Goal: Task Accomplishment & Management: Use online tool/utility

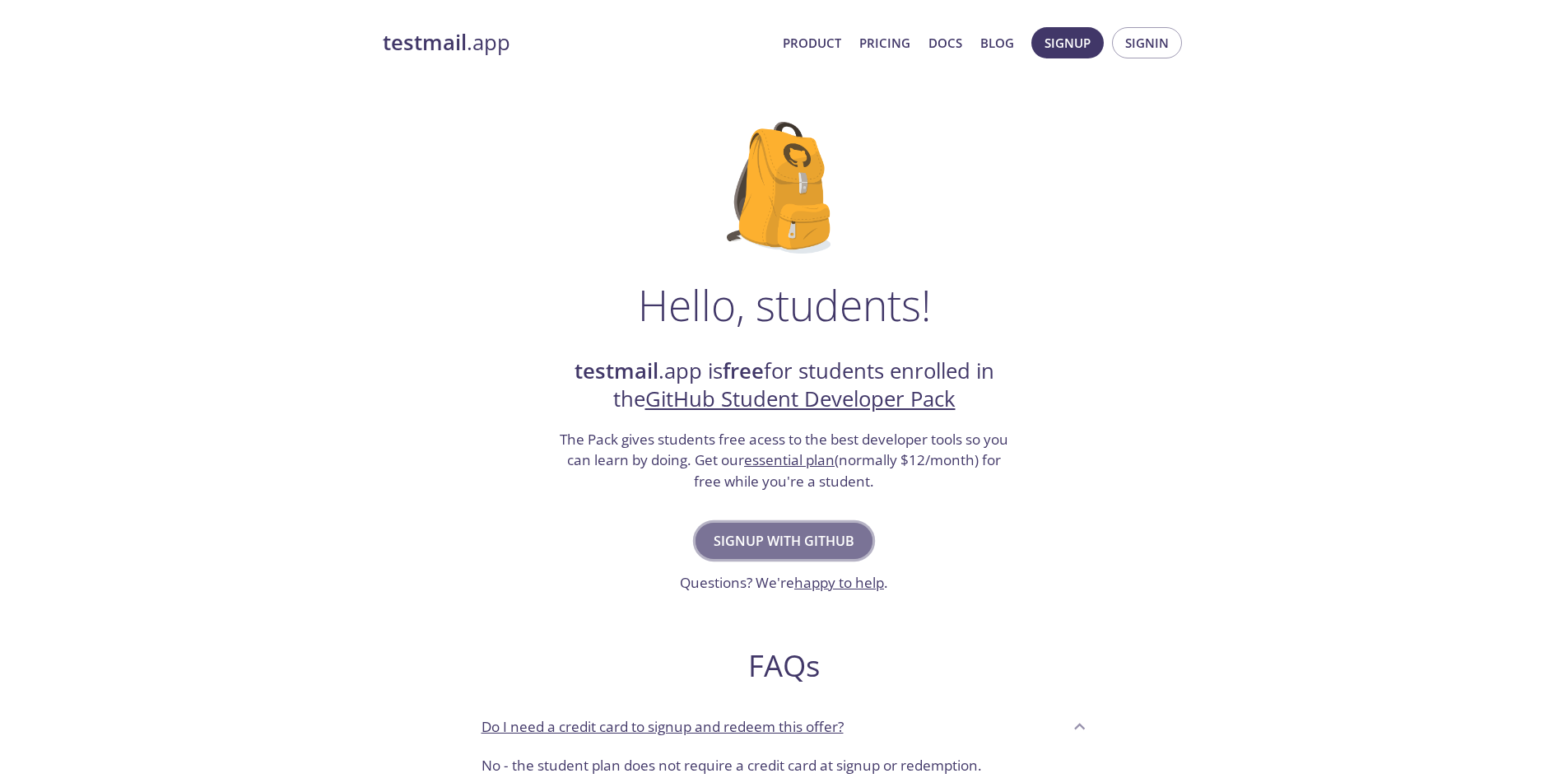
click at [800, 539] on span "Signup with GitHub" at bounding box center [784, 541] width 141 height 23
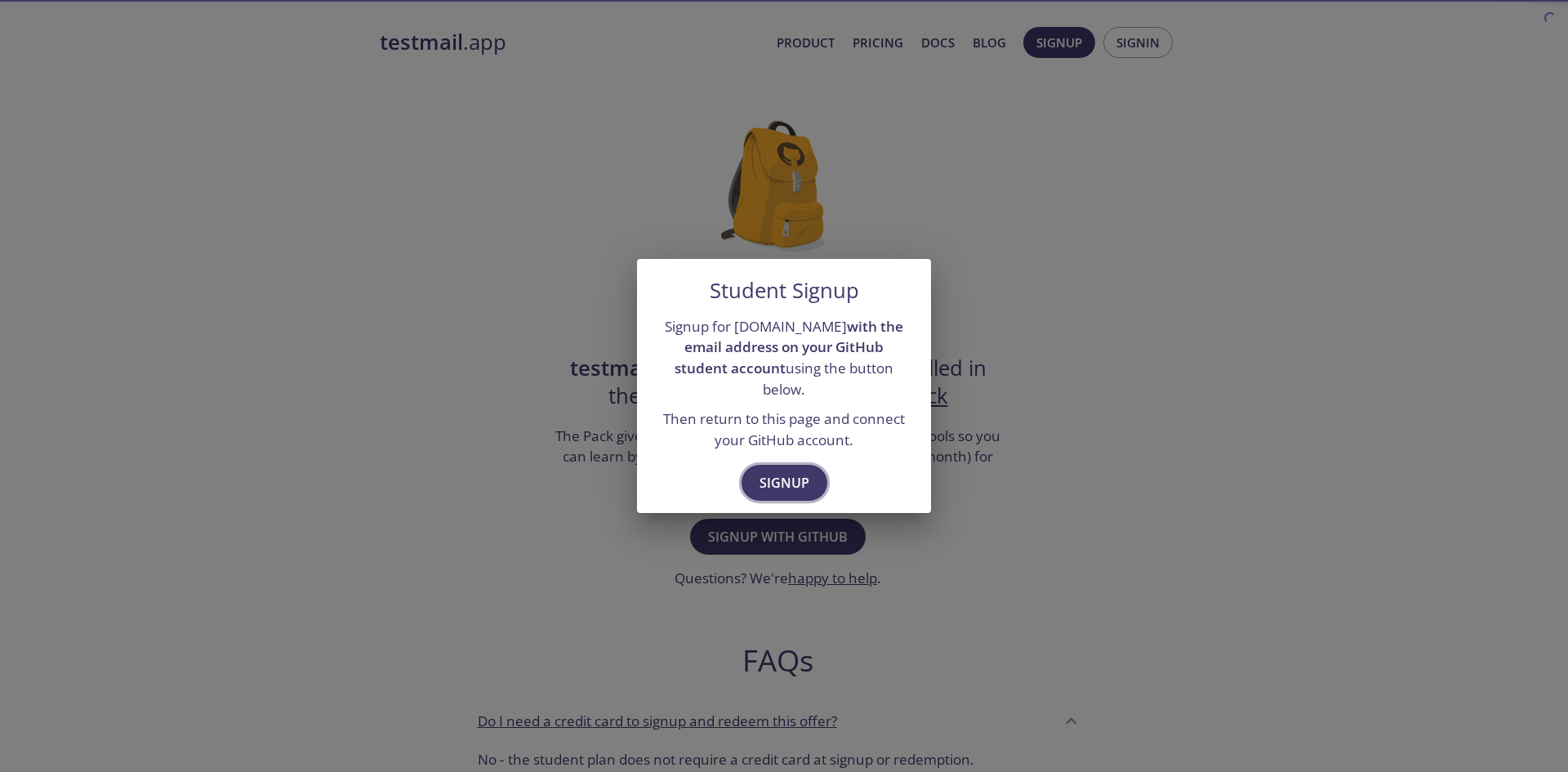
click at [797, 472] on span "Signup" at bounding box center [784, 483] width 50 height 23
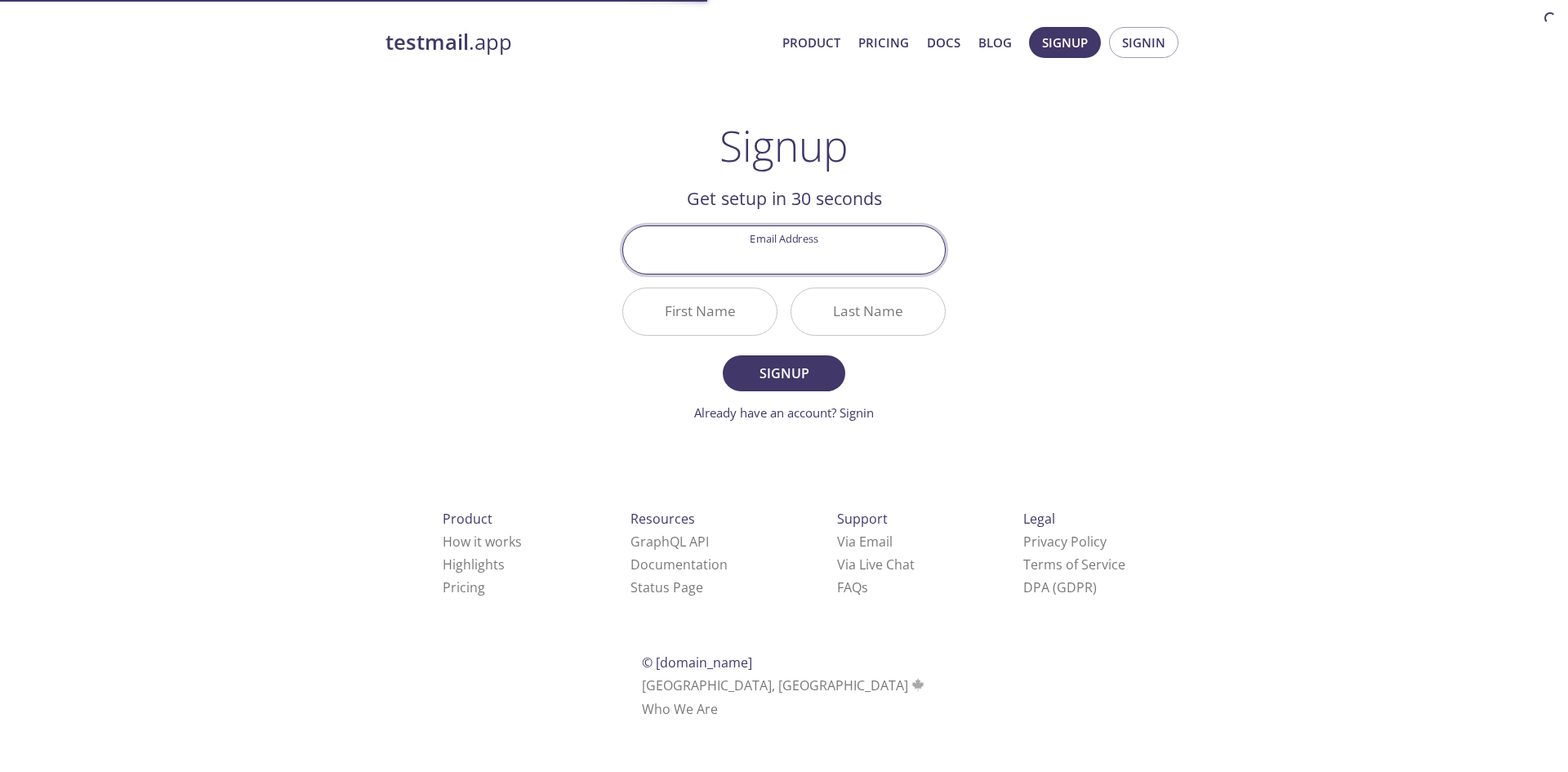
click at [775, 253] on input "Email Address" at bounding box center [784, 249] width 322 height 47
click at [1151, 42] on span "Signin" at bounding box center [1144, 43] width 43 height 22
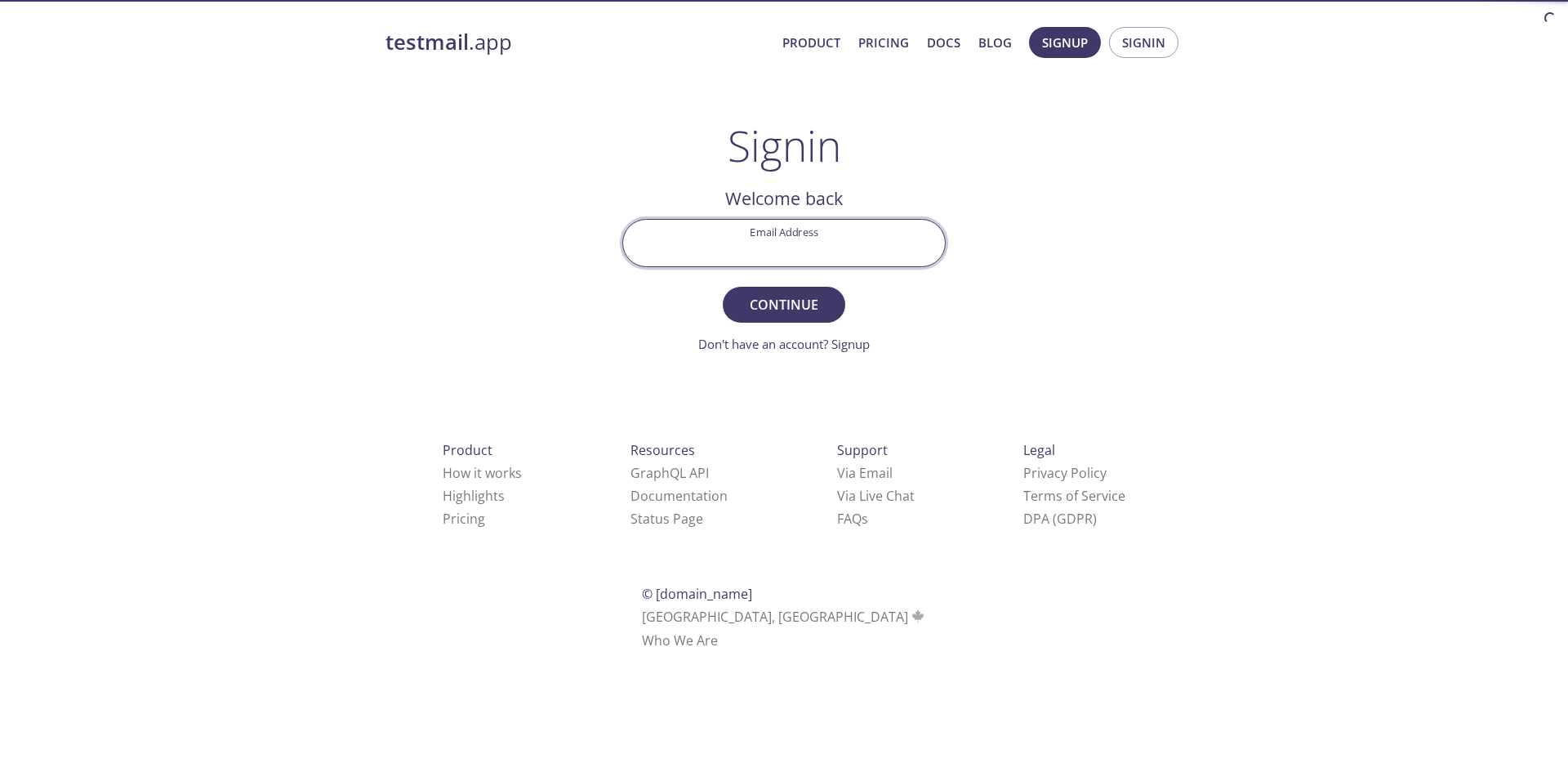
click at [847, 239] on input "Email Address" at bounding box center [784, 243] width 322 height 47
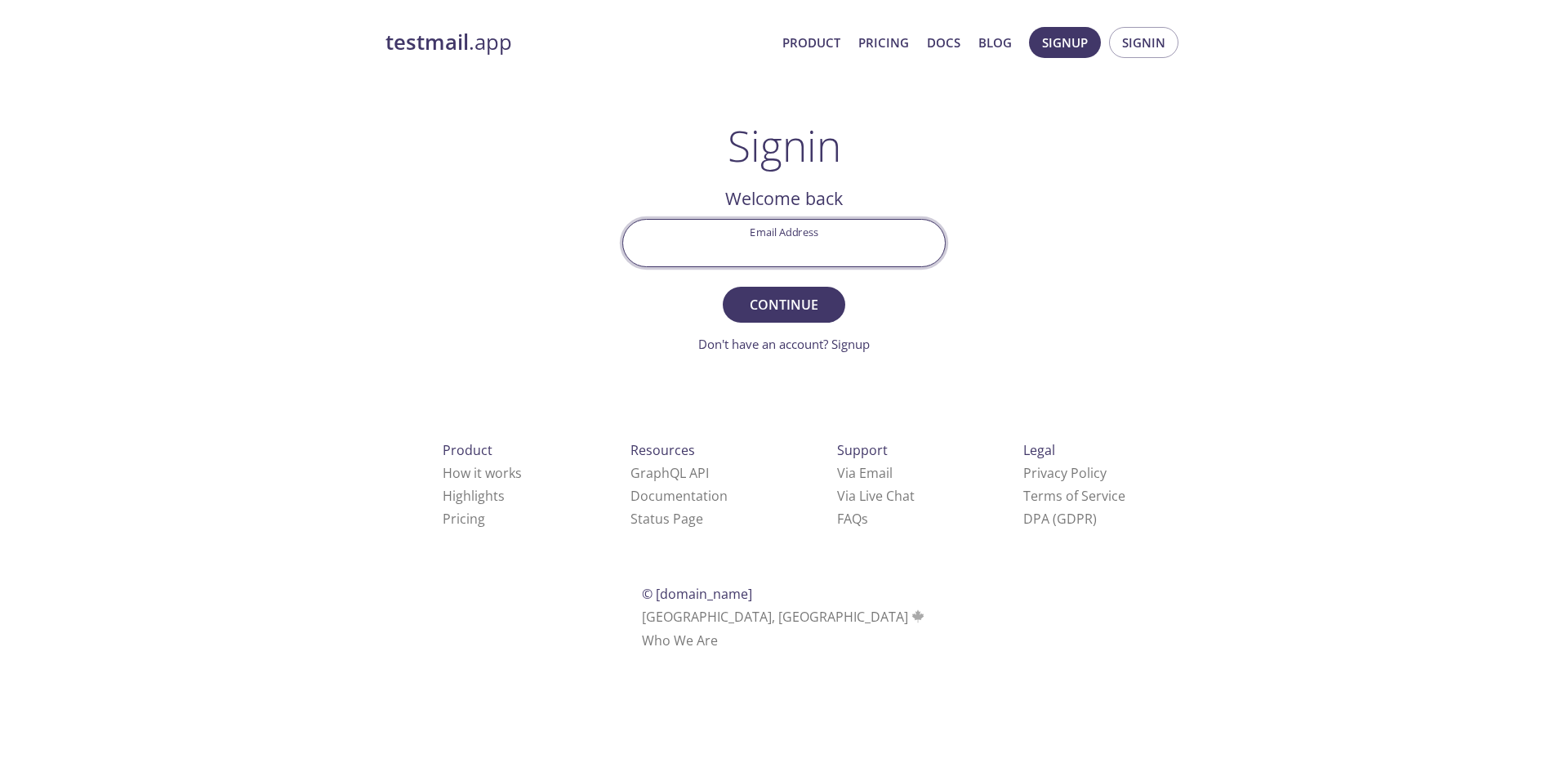
drag, startPoint x: 996, startPoint y: 234, endPoint x: 983, endPoint y: 234, distance: 13.0
click at [997, 234] on div "testmail .app Product Pricing Docs Blog Signup Signin Signin Welcome back Email…" at bounding box center [784, 357] width 836 height 681
click at [840, 241] on input "Email Address" at bounding box center [784, 243] width 322 height 47
type input "chiragkumar.99@outlook.com"
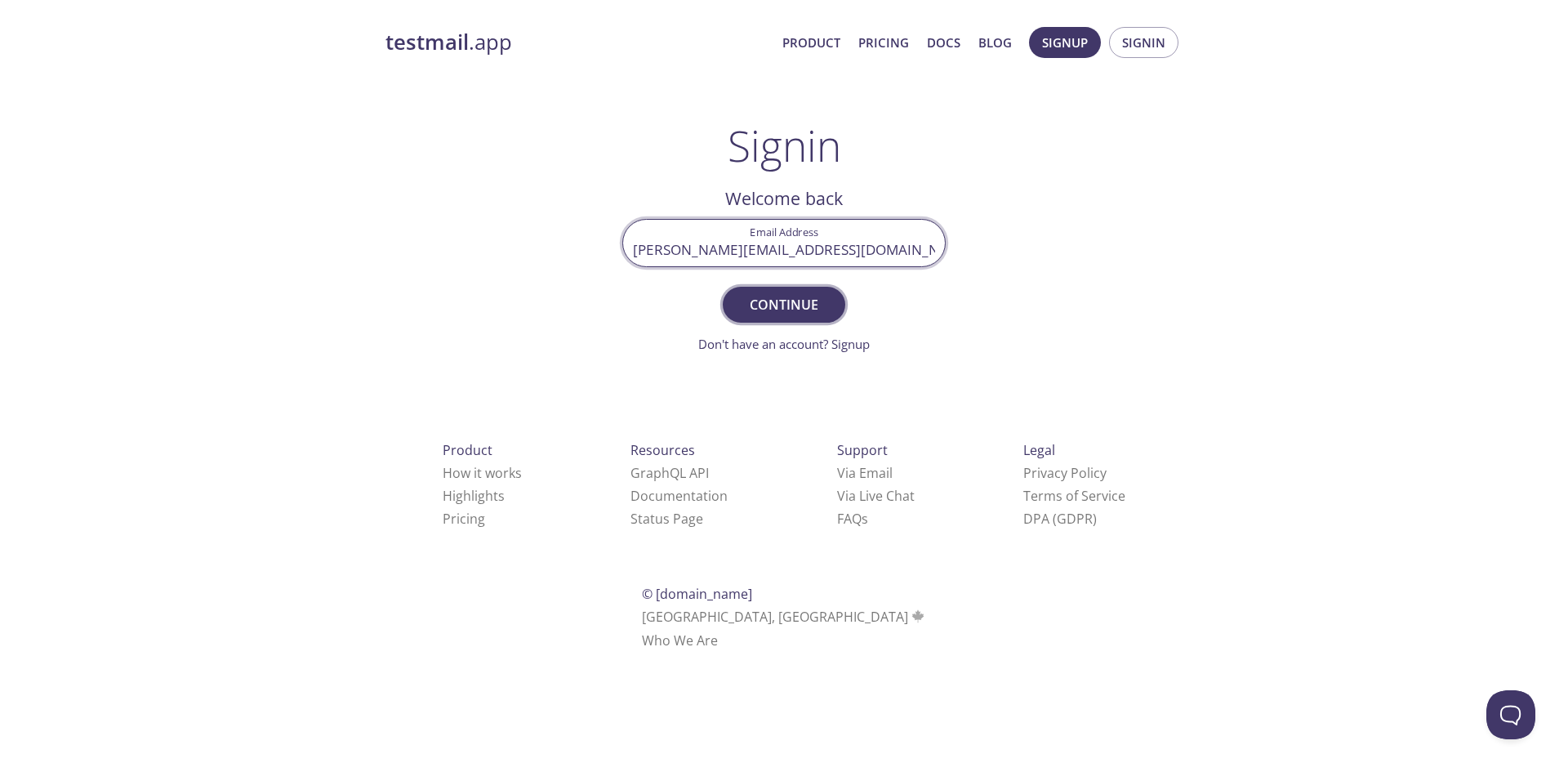
click at [793, 299] on span "Continue" at bounding box center [784, 305] width 87 height 23
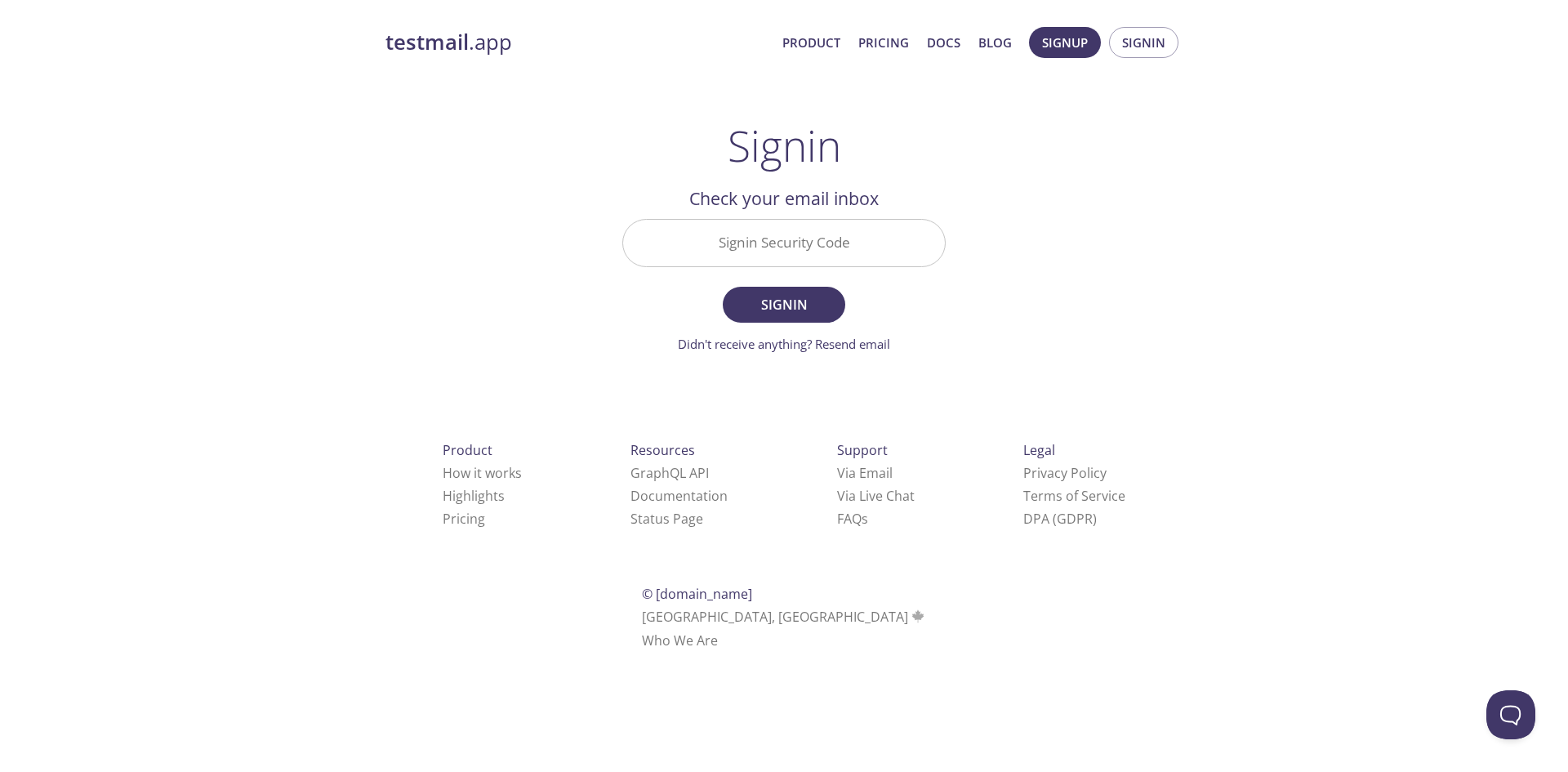
click at [784, 251] on input "chiragkumar.99@outlook.com" at bounding box center [784, 243] width 322 height 47
click at [784, 251] on div "Check your email inbox Signin Security Code Signin Didn't receive anything? Res…" at bounding box center [784, 269] width 324 height 169
click at [784, 251] on input "Signin Security Code" at bounding box center [784, 243] width 322 height 47
click at [799, 260] on input "Signin Security Code" at bounding box center [784, 243] width 322 height 47
click at [1196, 240] on div "testmail .app Product Pricing Docs Blog Signup Signin Signin Welcome back Email…" at bounding box center [784, 357] width 836 height 681
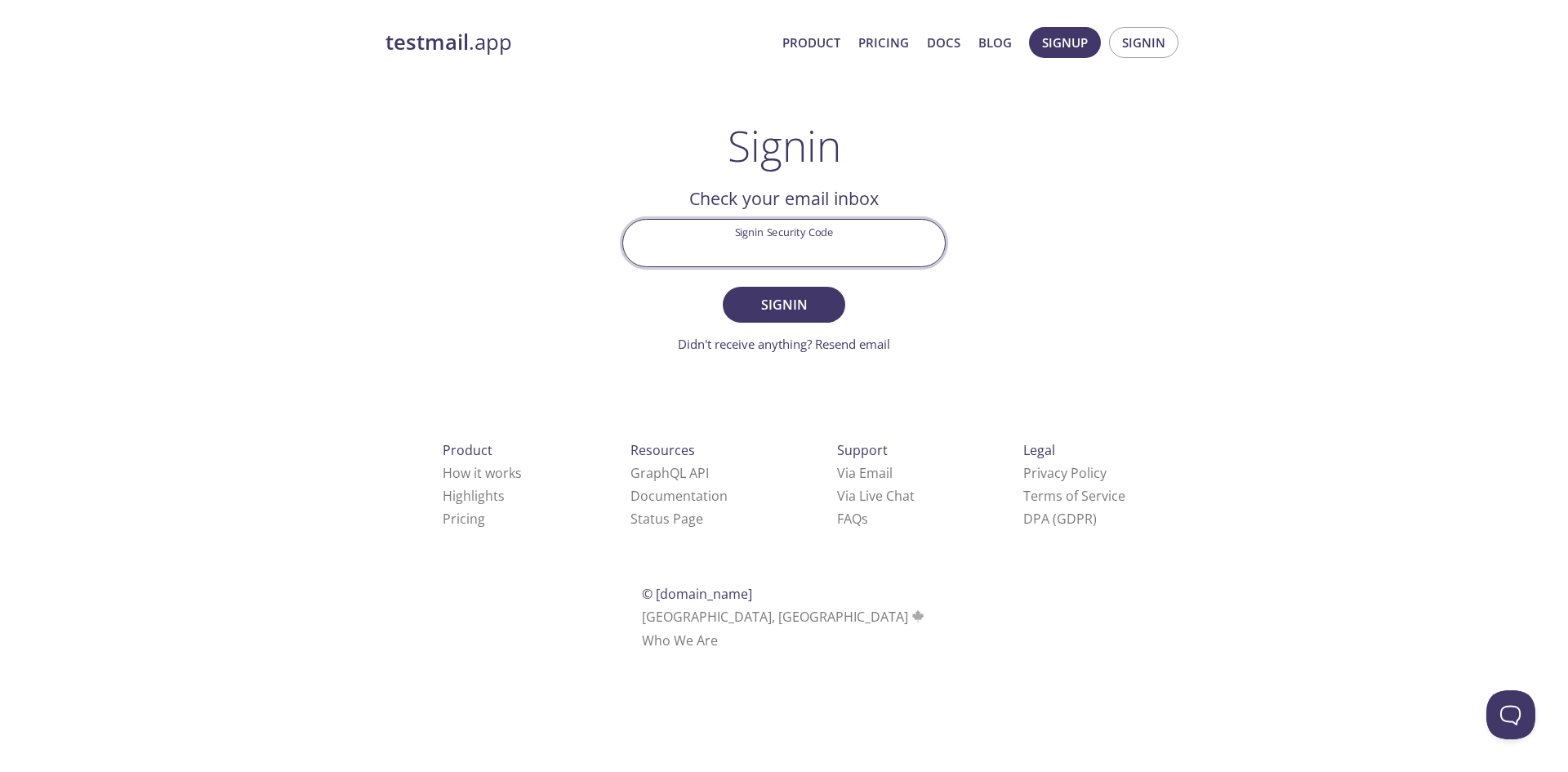
click at [771, 260] on input "Signin Security Code" at bounding box center [784, 243] width 322 height 47
type input "NEPVWFF"
click at [723, 287] on button "Signin" at bounding box center [784, 305] width 123 height 36
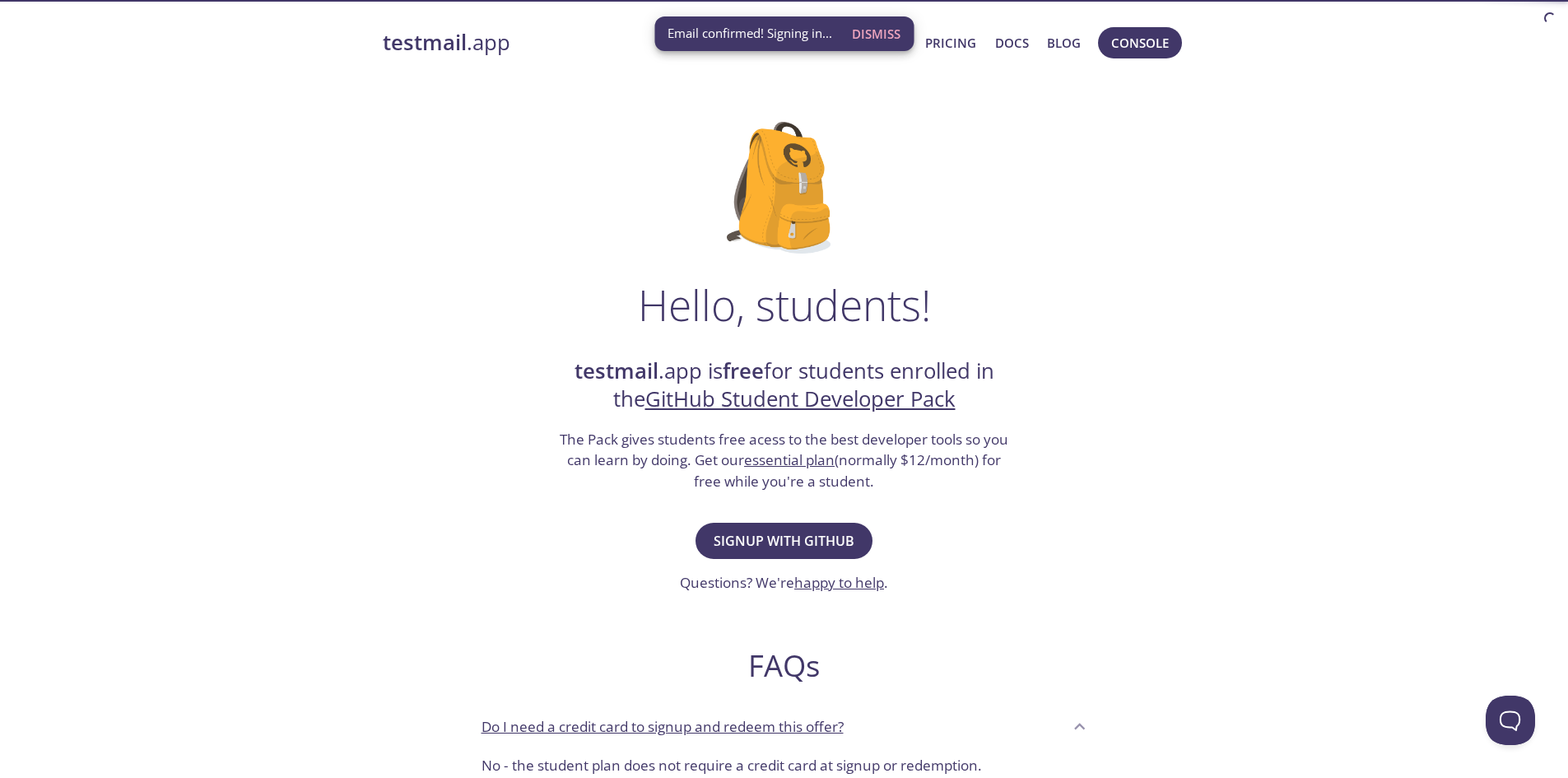
scroll to position [52, 0]
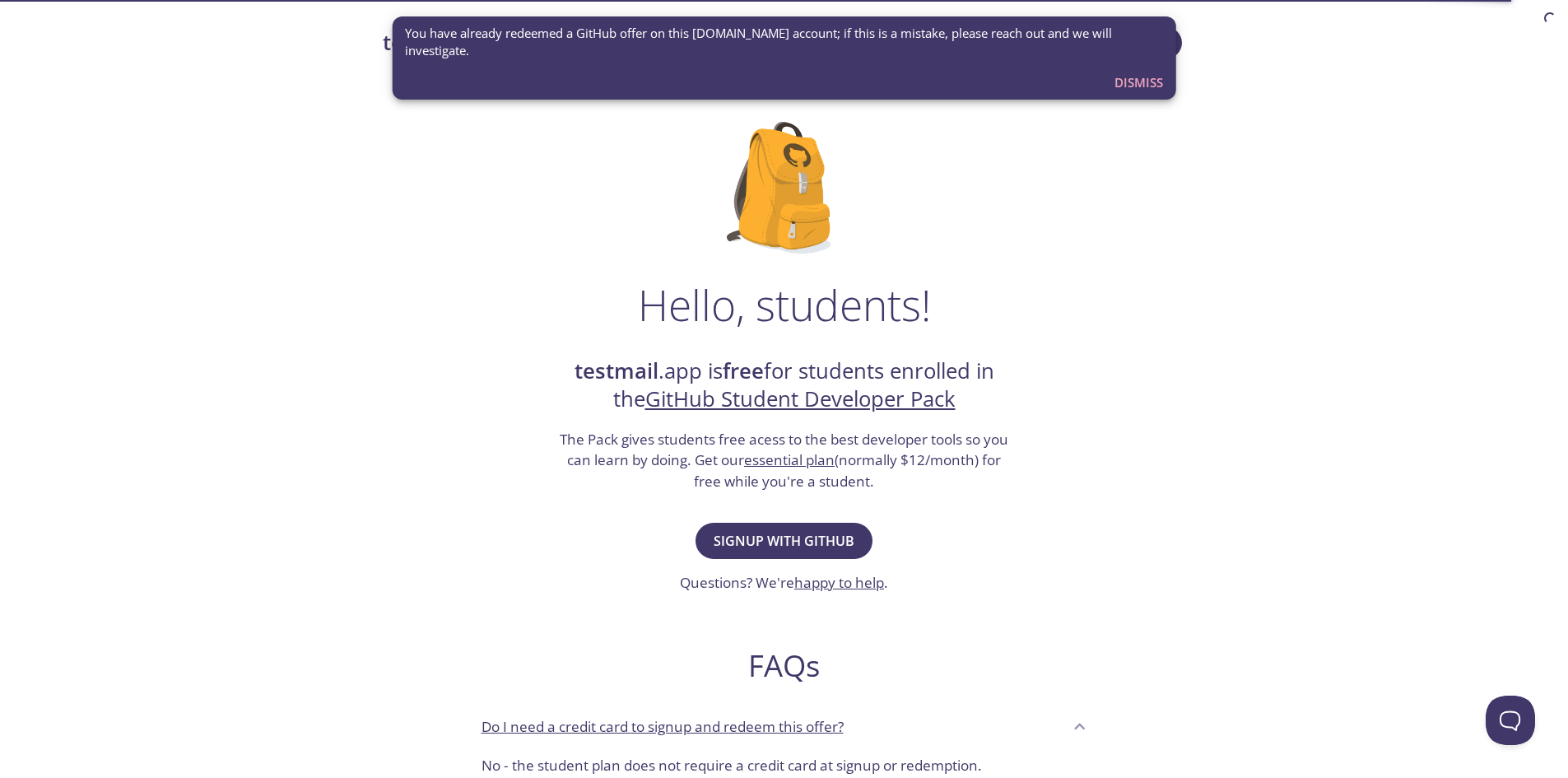
click at [1132, 71] on span "Dismiss" at bounding box center [1139, 82] width 49 height 22
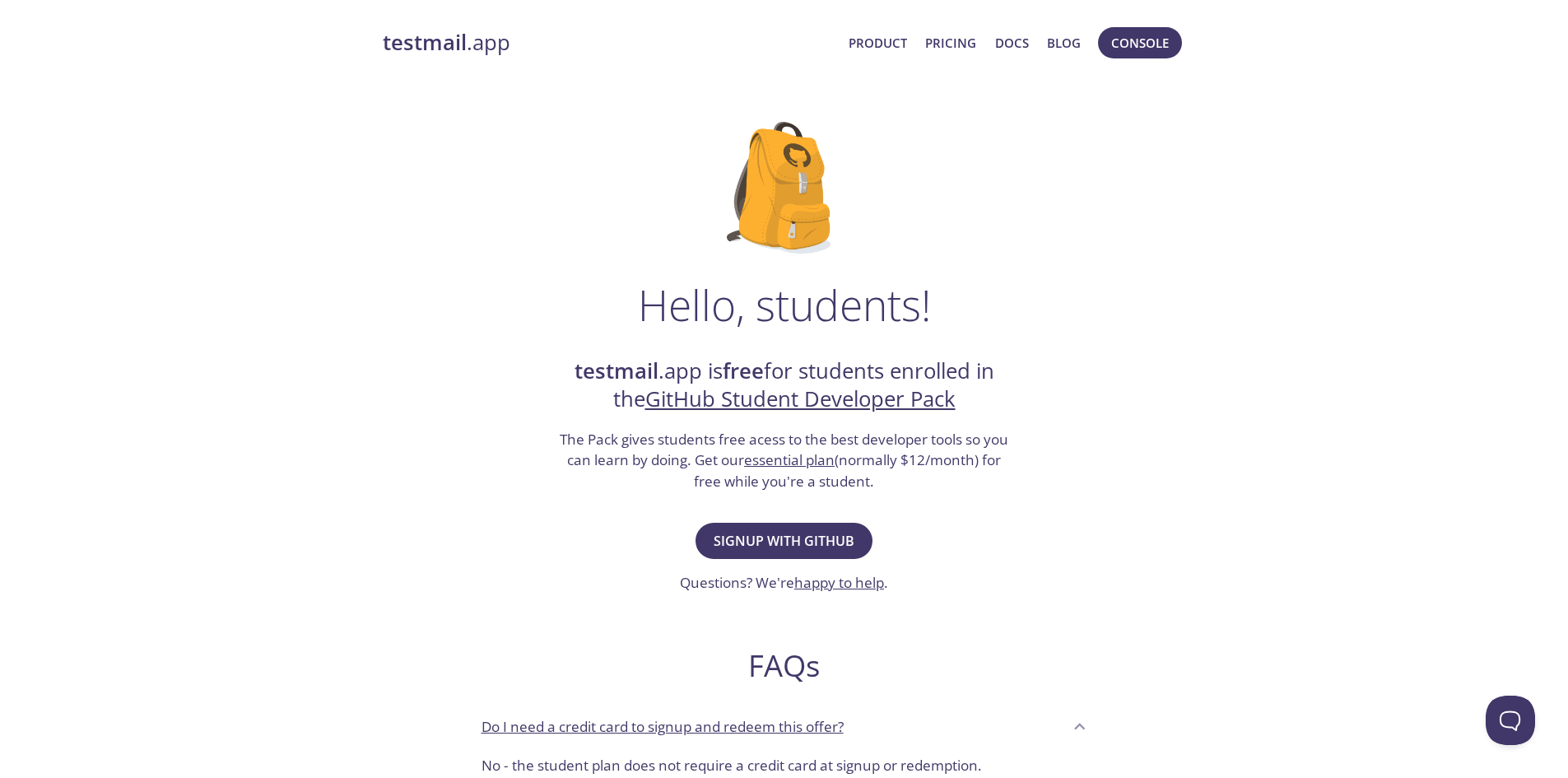
click at [831, 376] on h2 "testmail .app is free for students enrolled in the GitHub Student Developer Pack" at bounding box center [784, 385] width 453 height 57
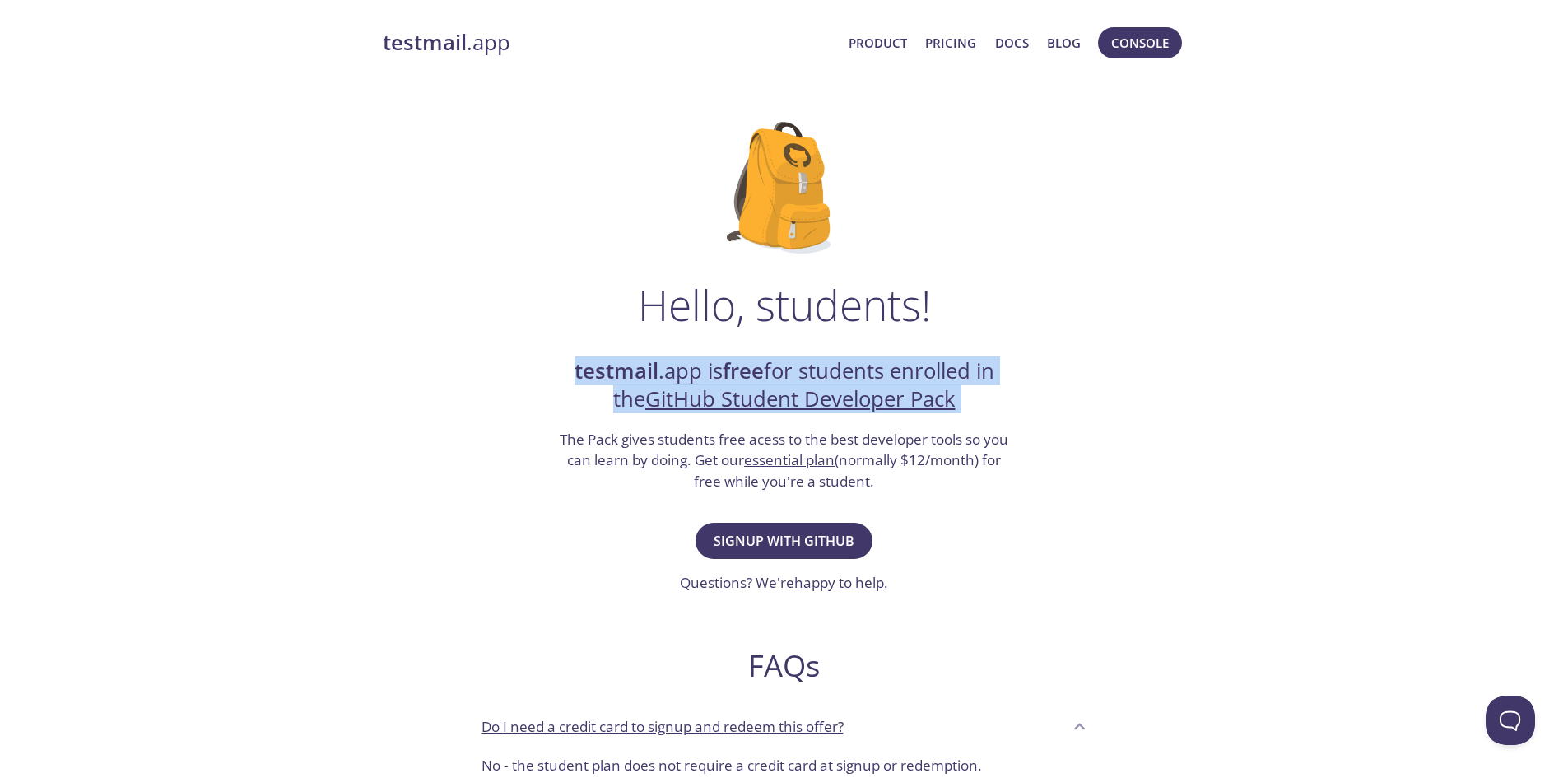
click at [831, 376] on h2 "testmail .app is free for students enrolled in the GitHub Student Developer Pack" at bounding box center [784, 385] width 453 height 57
click at [973, 375] on h2 "testmail .app is free for students enrolled in the GitHub Student Developer Pack" at bounding box center [784, 385] width 453 height 57
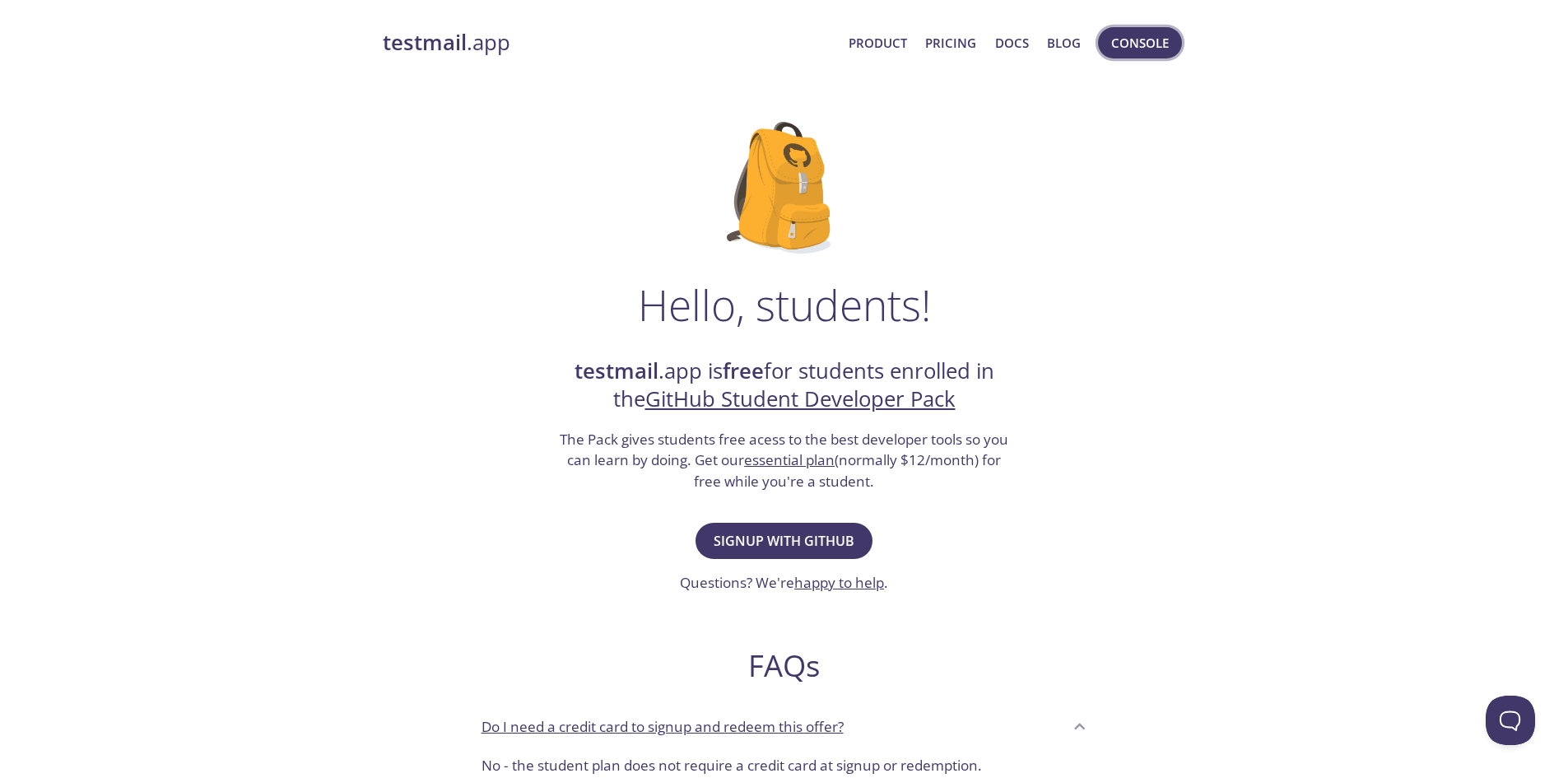
click at [1150, 40] on span "Console" at bounding box center [1141, 43] width 58 height 22
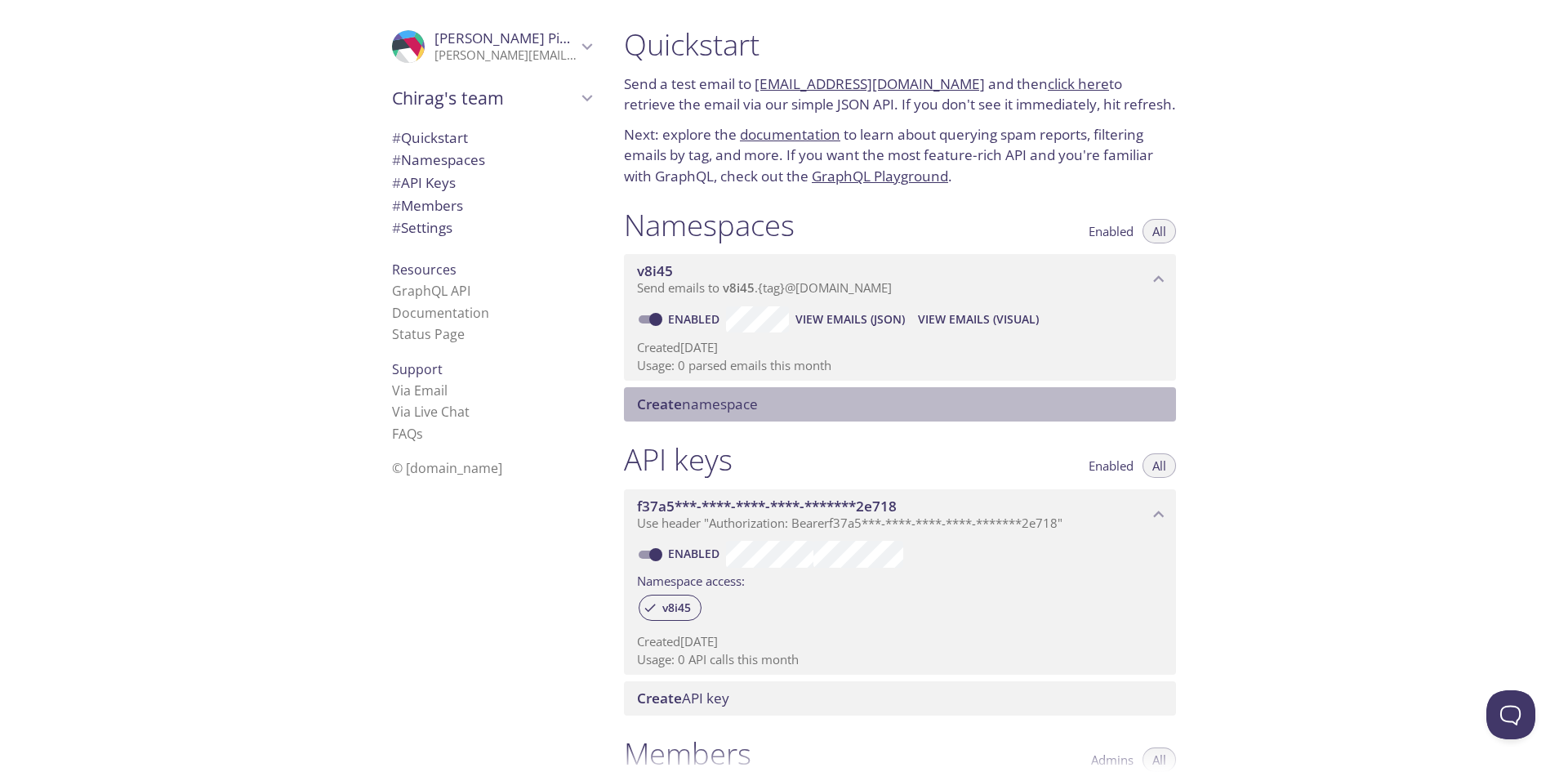
click at [753, 400] on span "Create namespace" at bounding box center [697, 403] width 121 height 19
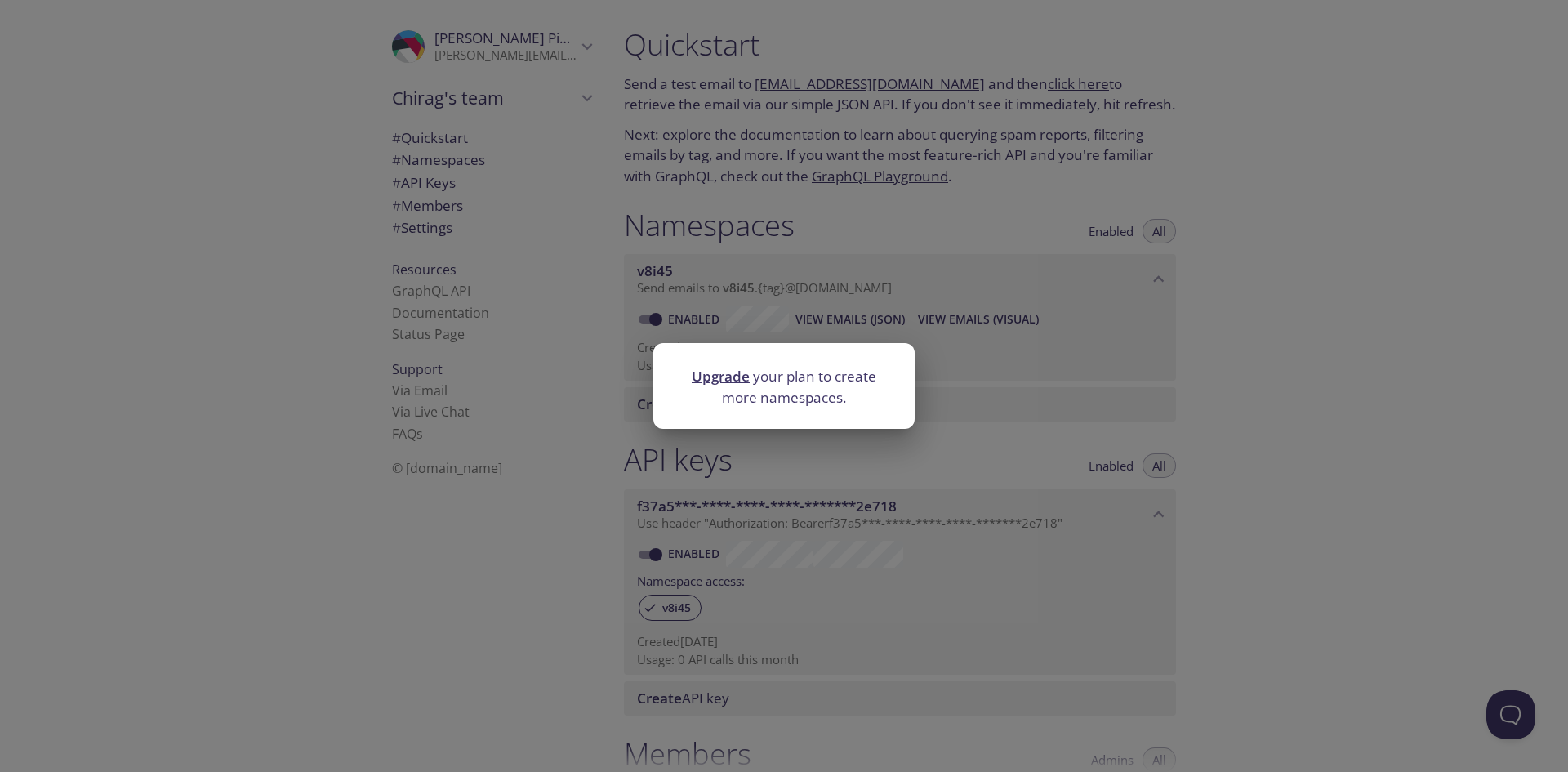
click at [1179, 374] on div "Upgrade your plan to create more namespaces." at bounding box center [784, 386] width 1568 height 772
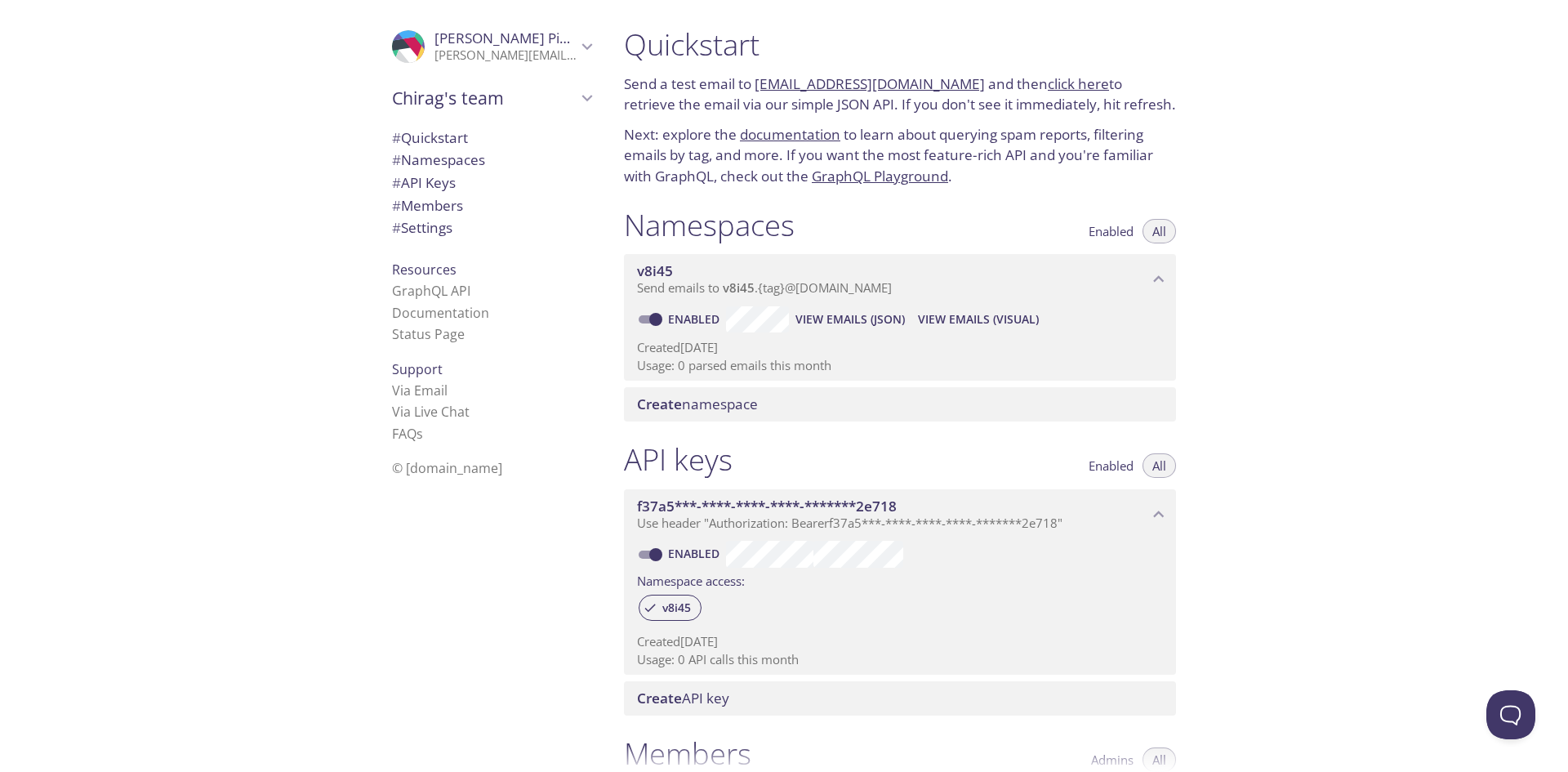
click at [693, 402] on span "Create namespace" at bounding box center [697, 403] width 121 height 19
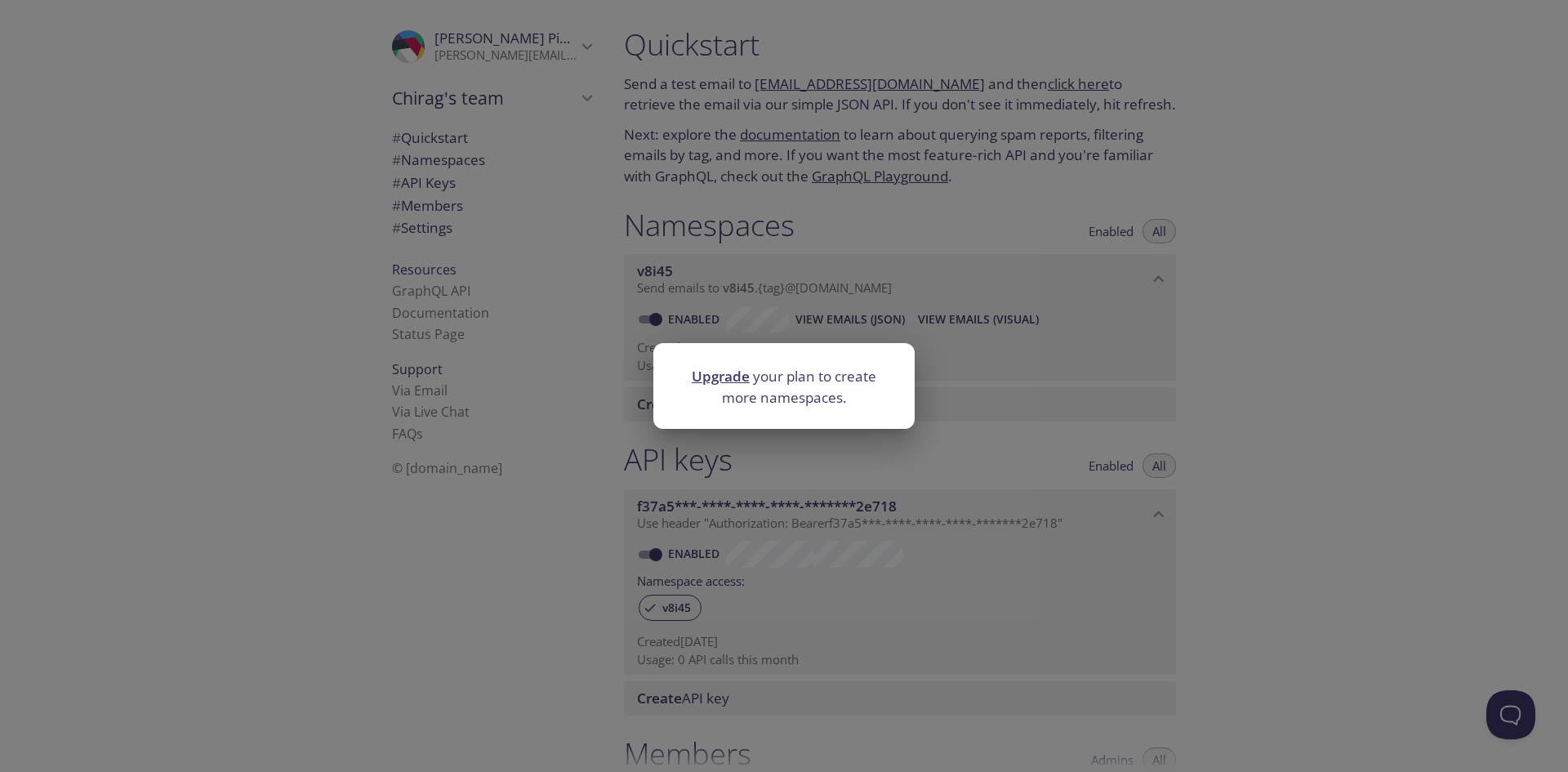
click at [1197, 427] on div "Upgrade your plan to create more namespaces." at bounding box center [784, 386] width 1568 height 772
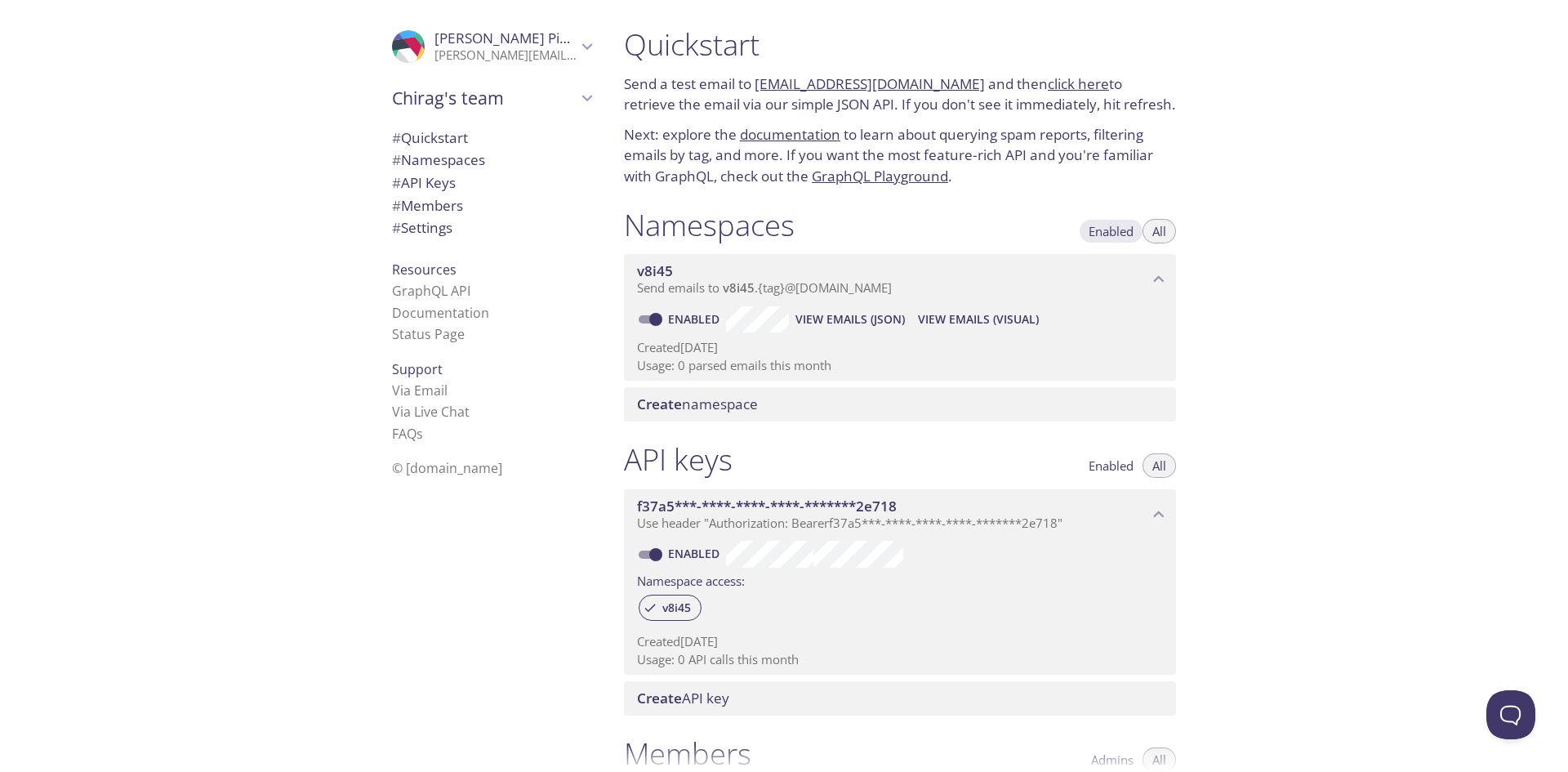
click at [1137, 229] on button "Enabled" at bounding box center [1111, 230] width 65 height 24
click at [1154, 231] on span "All" at bounding box center [1158, 231] width 13 height 0
drag, startPoint x: 439, startPoint y: 285, endPoint x: 414, endPoint y: 313, distance: 37.5
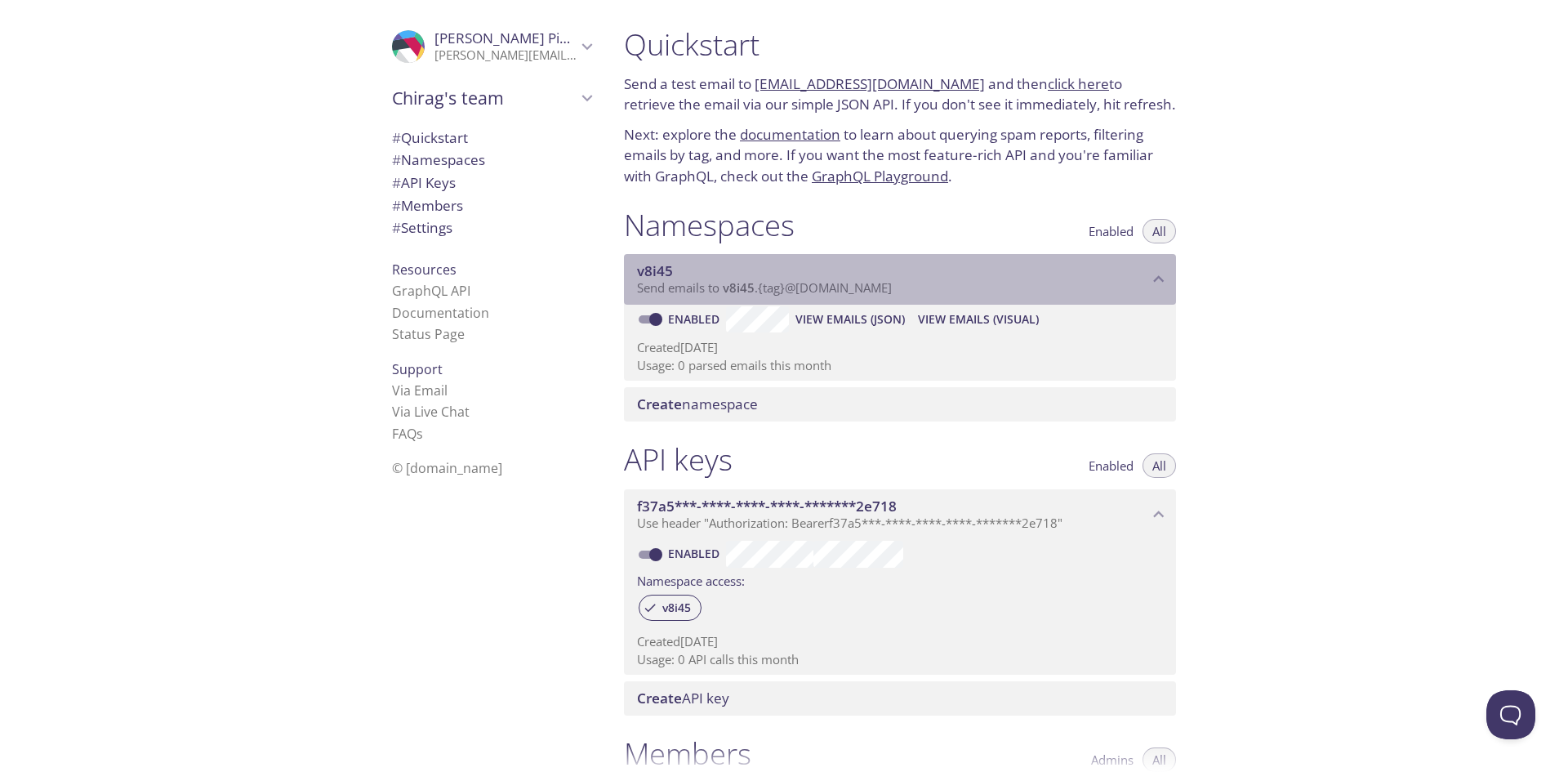
click at [828, 304] on div "v8i45 Send emails to v8i45 . {tag} @inbox.testmail.app" at bounding box center [900, 279] width 552 height 50
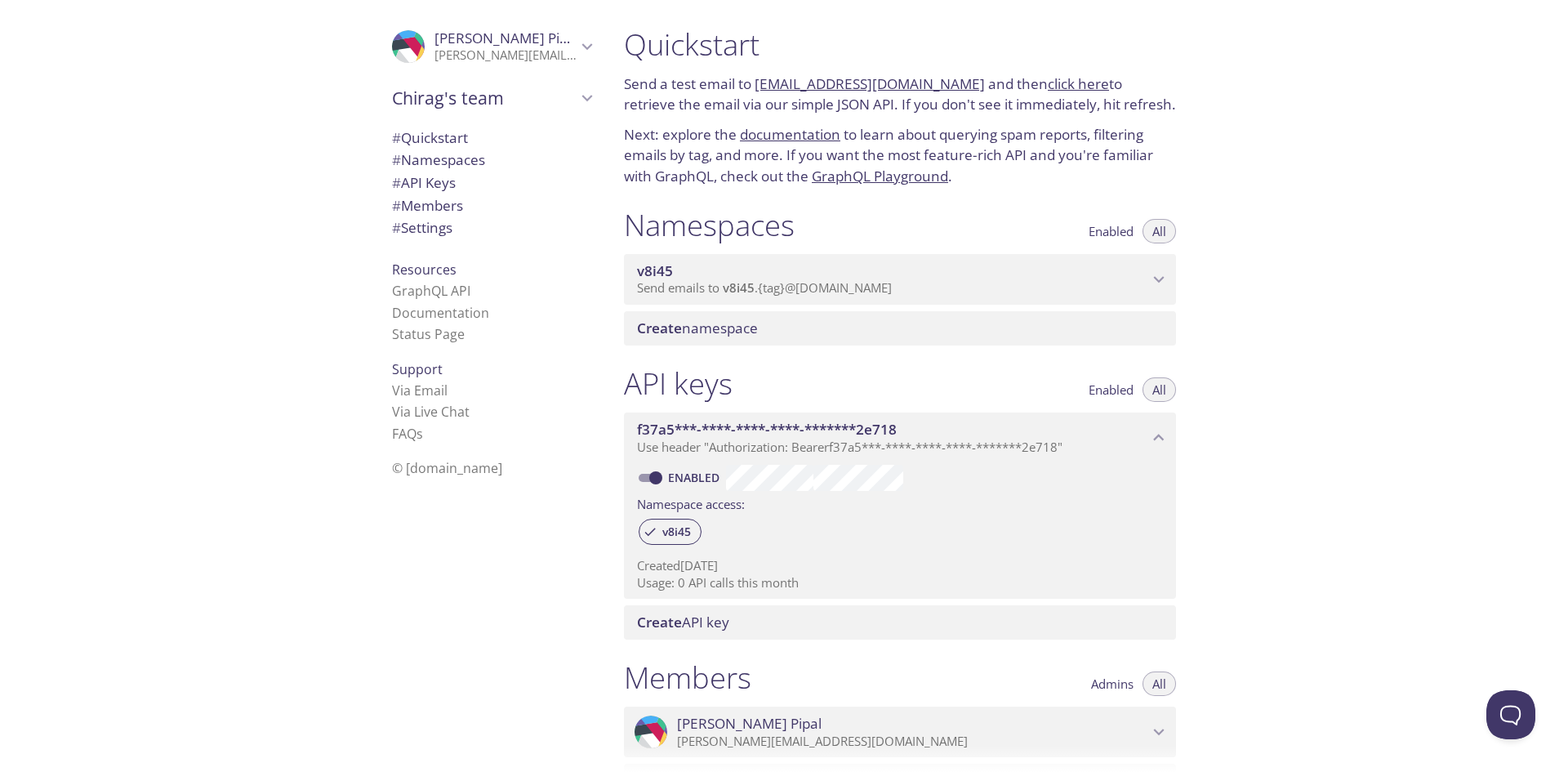
click at [832, 266] on span "v8i45" at bounding box center [893, 271] width 511 height 18
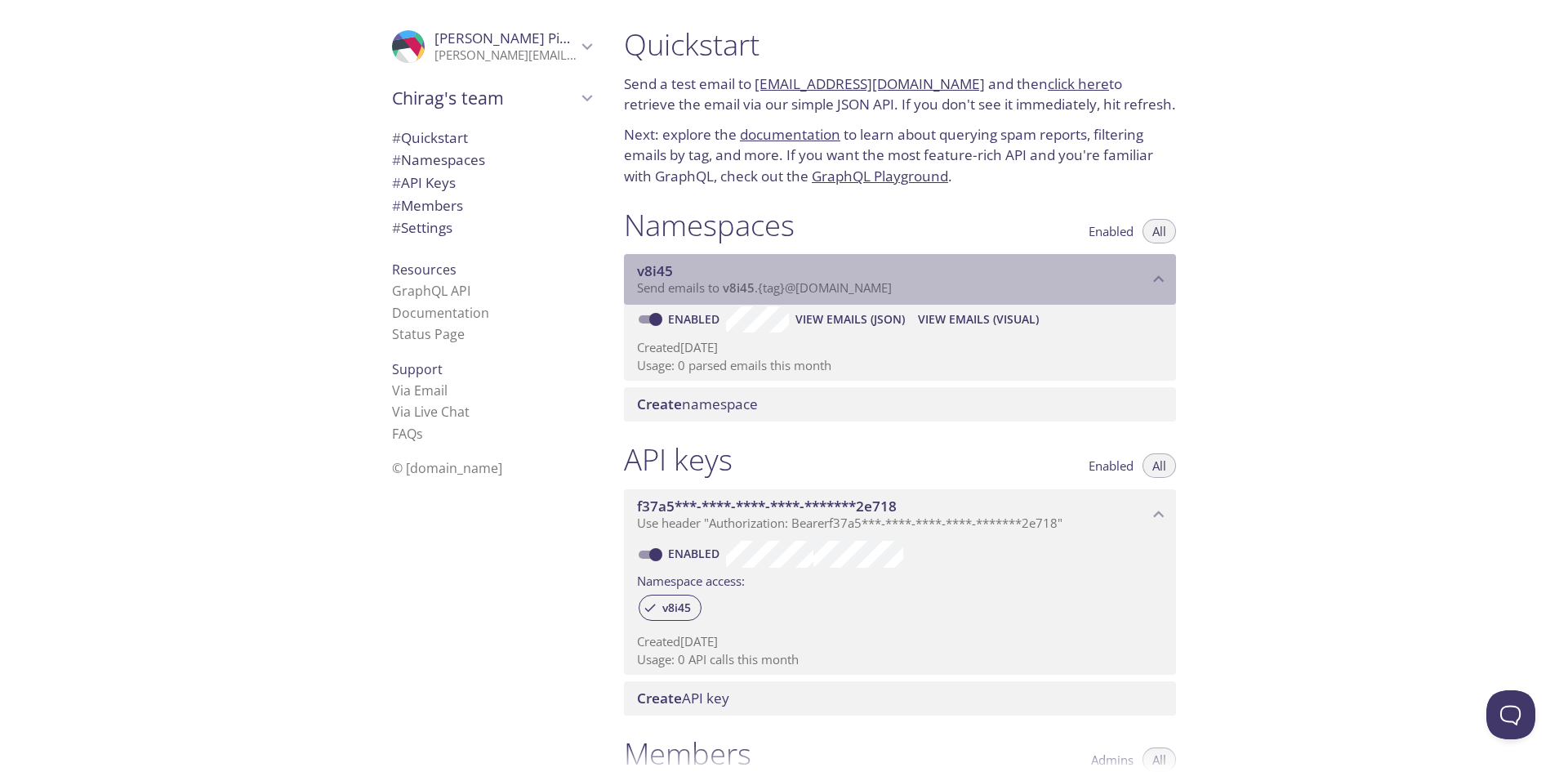
drag, startPoint x: 917, startPoint y: 282, endPoint x: 758, endPoint y: 280, distance: 159.0
click at [758, 280] on div "v8i45 Send emails to v8i45 . {tag} @inbox.testmail.app" at bounding box center [893, 279] width 511 height 34
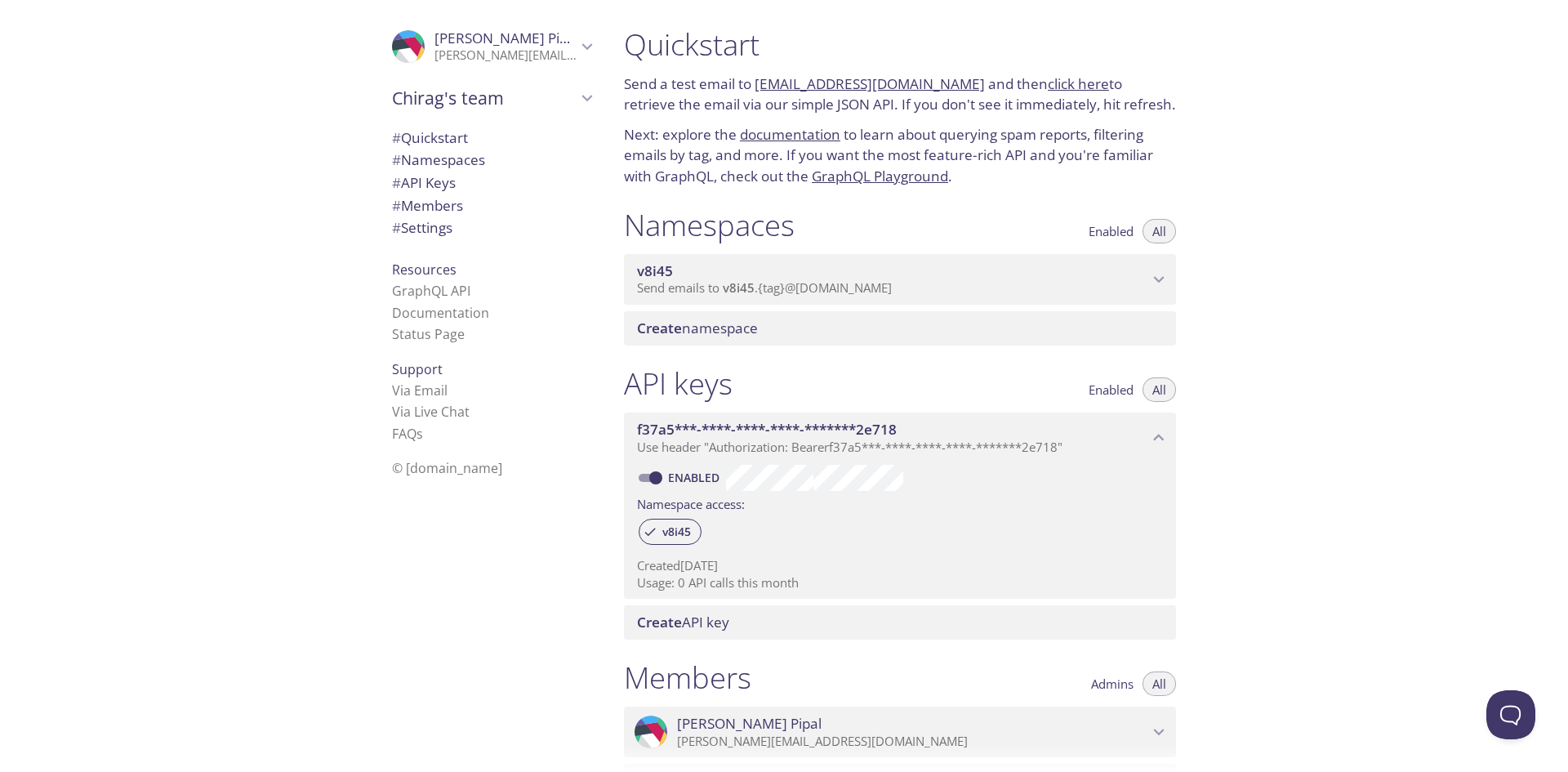
click at [1042, 257] on div "v8i45 Send emails to v8i45 . {tag} @inbox.testmail.app" at bounding box center [900, 279] width 552 height 50
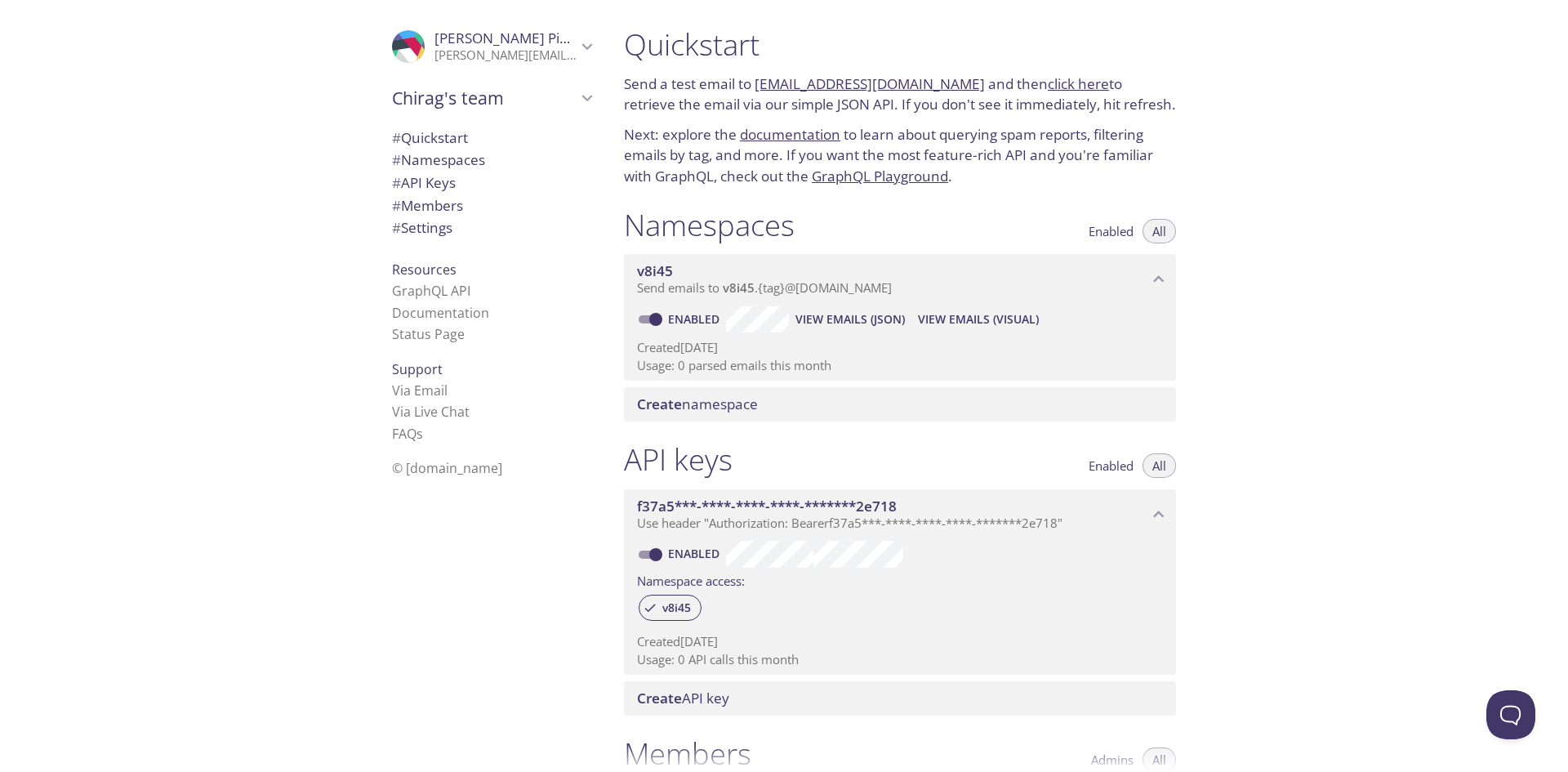
click at [680, 411] on span "Create" at bounding box center [660, 403] width 45 height 19
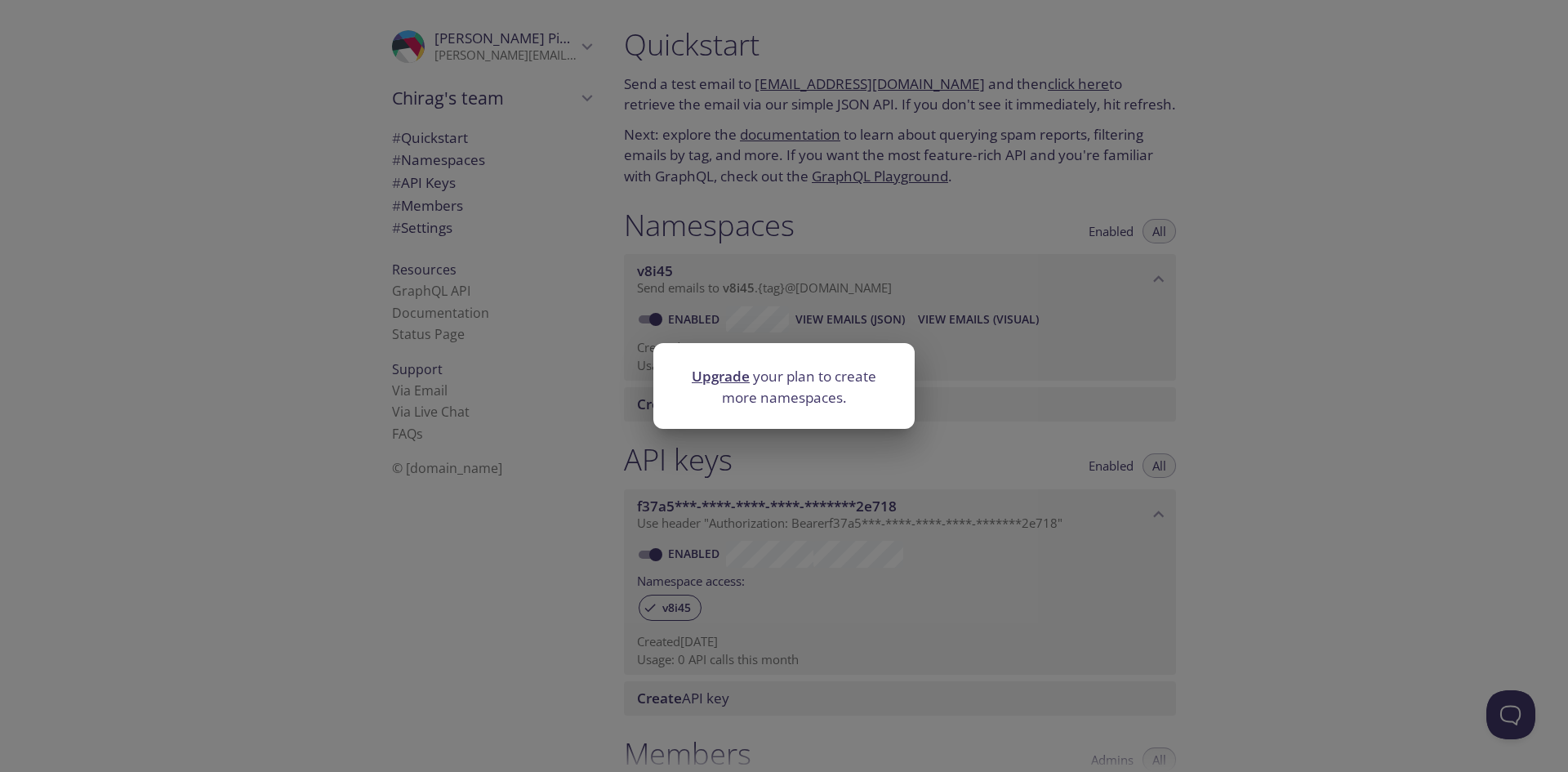
click at [1255, 354] on div "Upgrade your plan to create more namespaces." at bounding box center [784, 386] width 1568 height 772
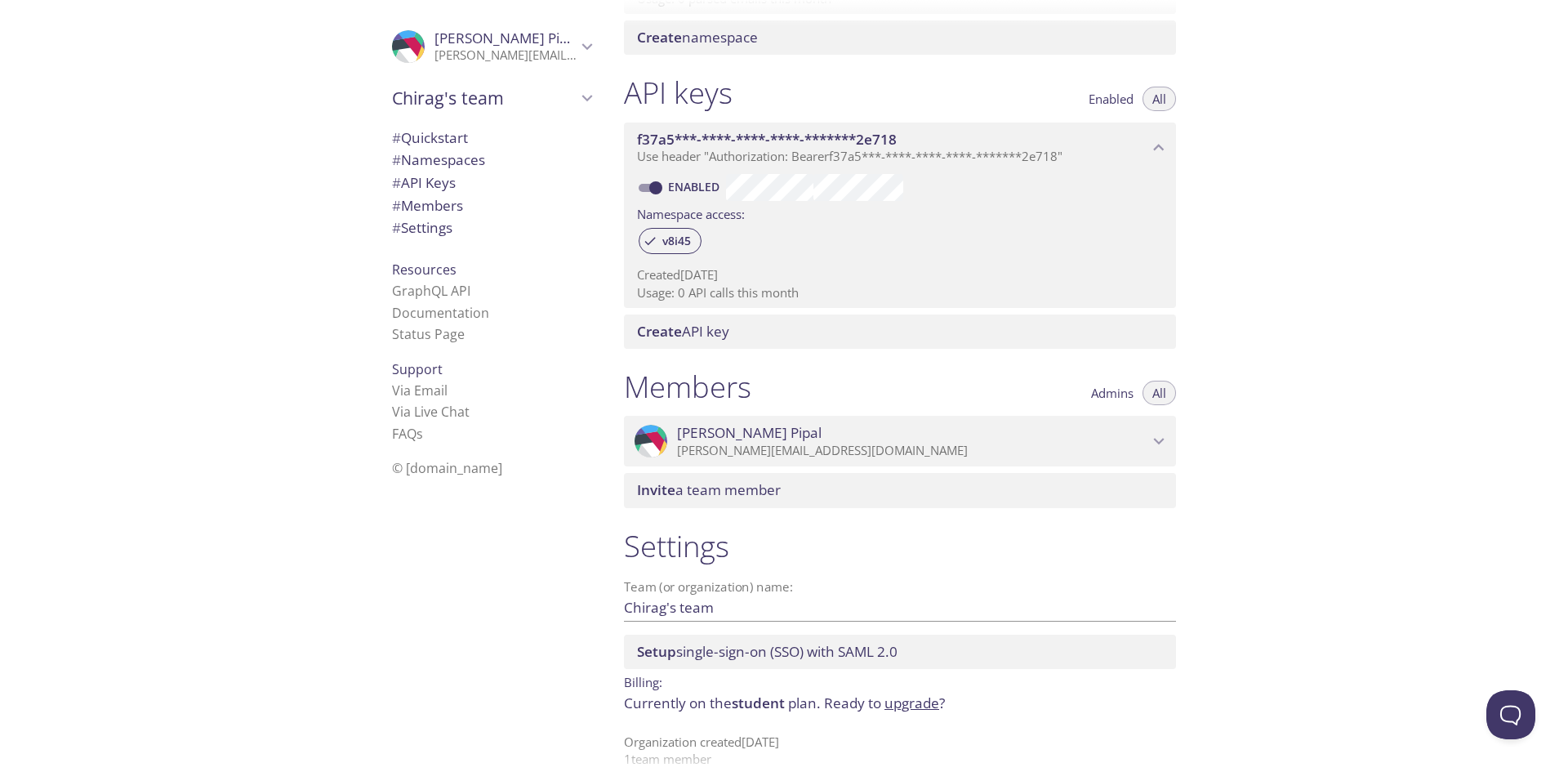
scroll to position [390, 0]
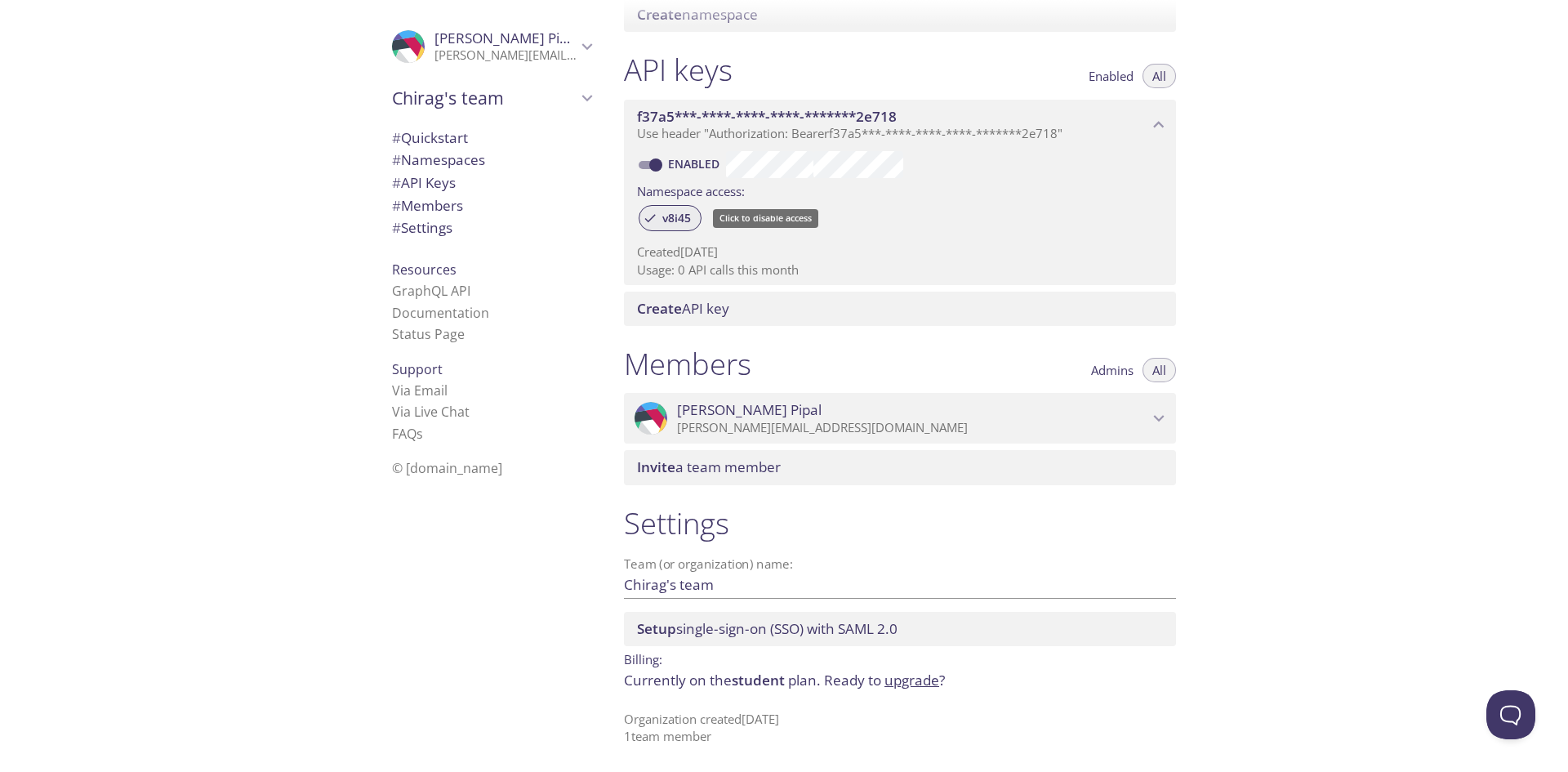
click at [683, 220] on span "v8i45" at bounding box center [677, 218] width 48 height 14
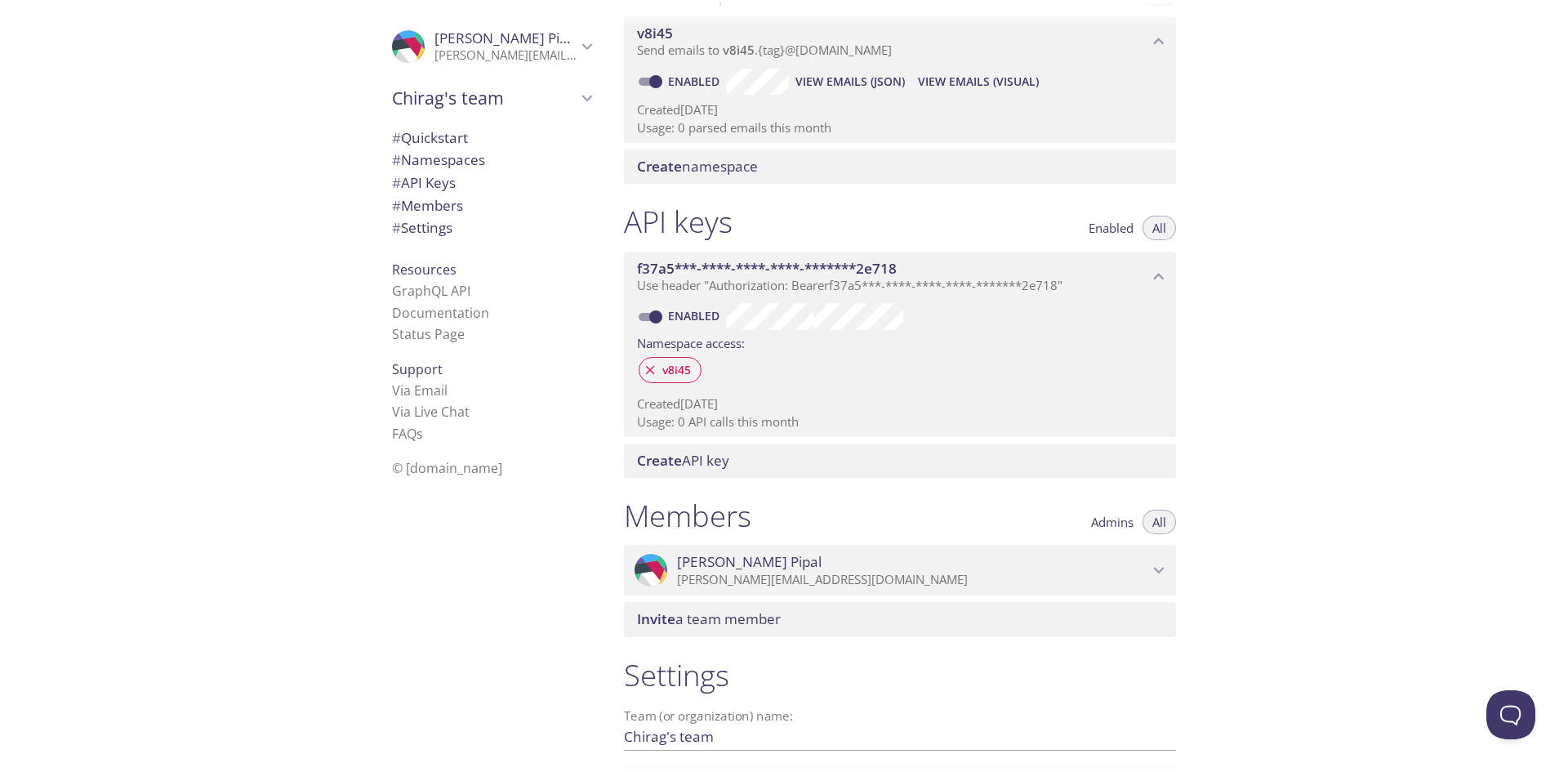
scroll to position [226, 0]
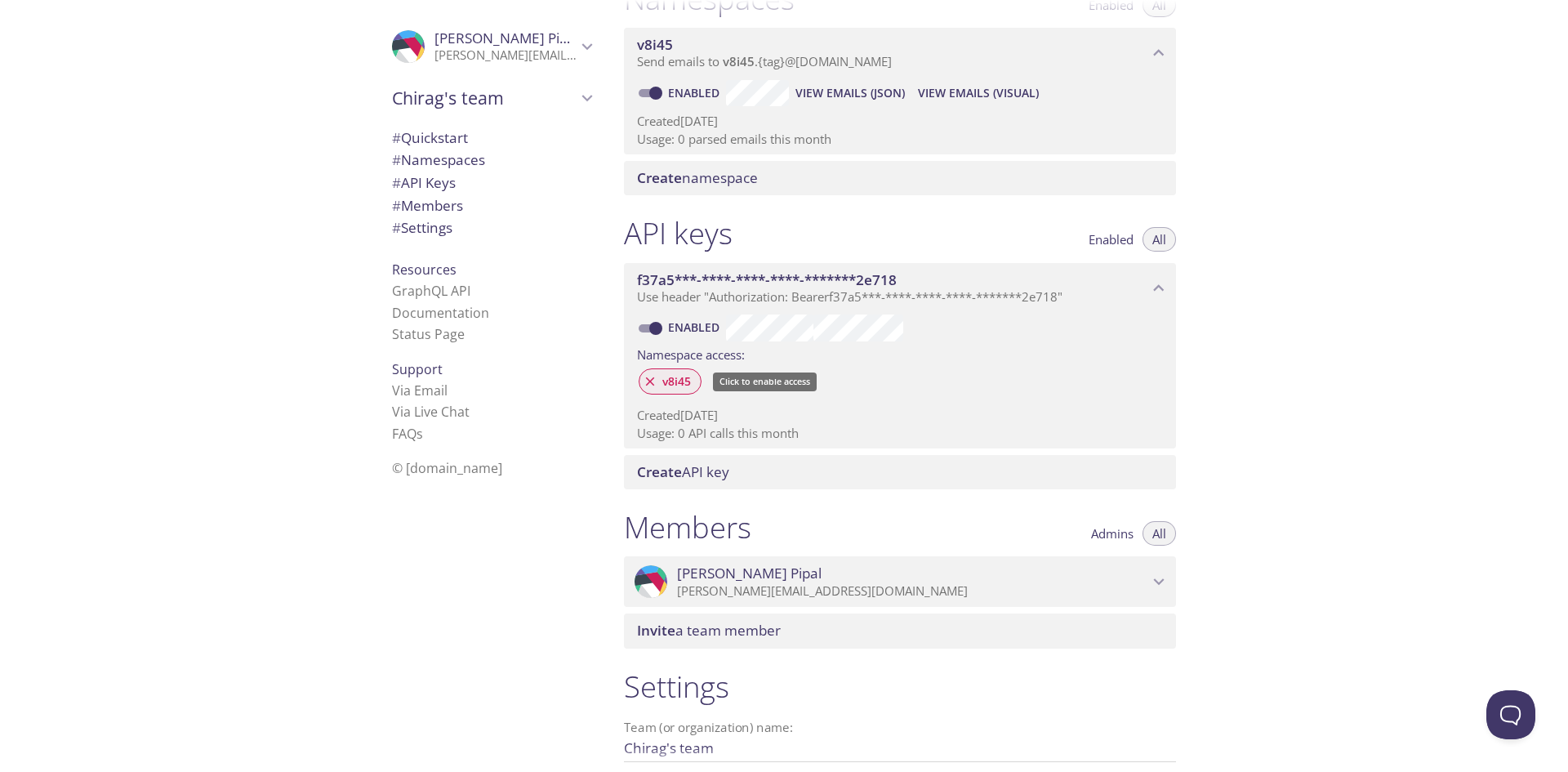
click at [664, 379] on span "v8i45" at bounding box center [677, 381] width 48 height 14
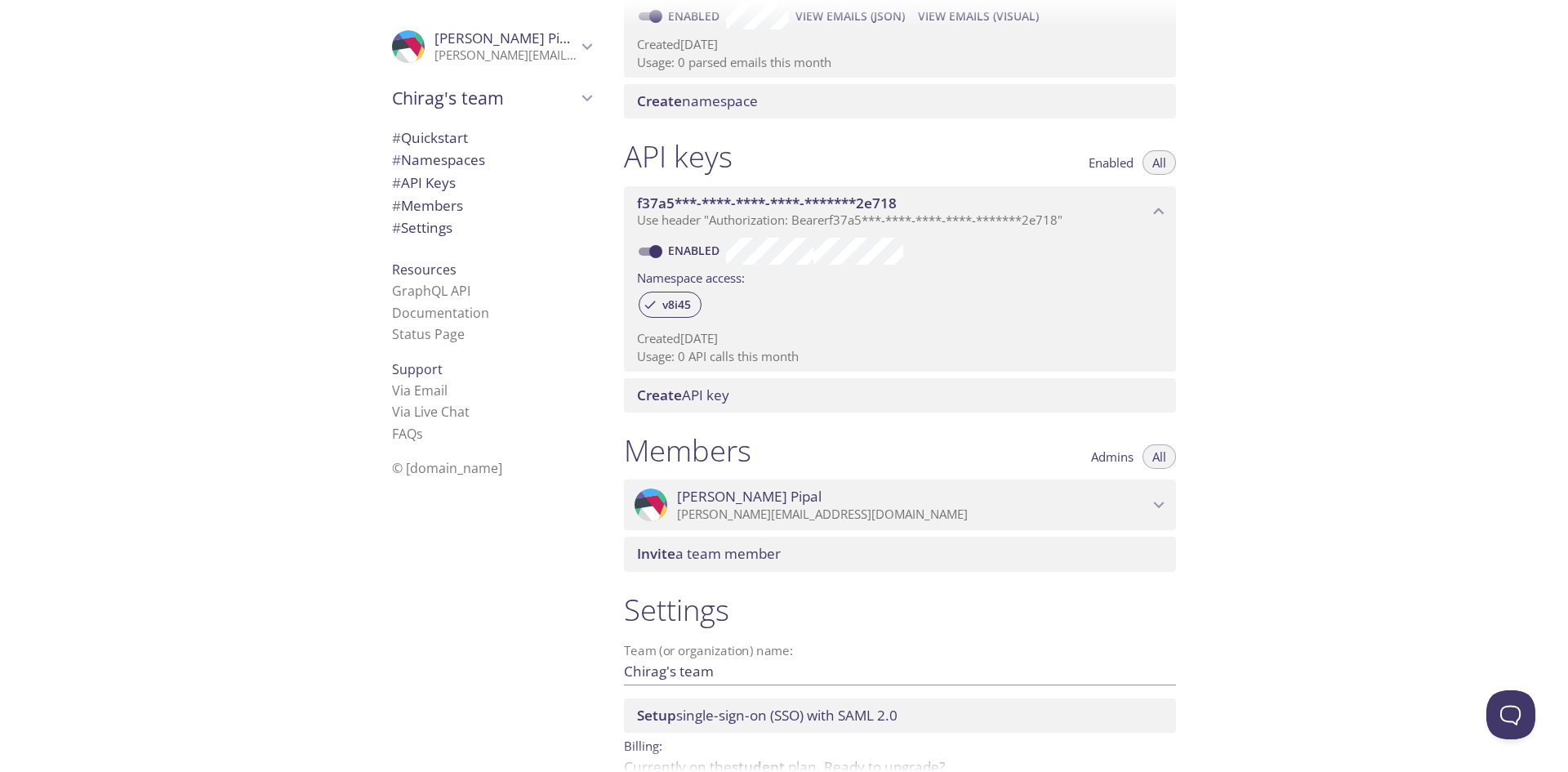
scroll to position [390, 0]
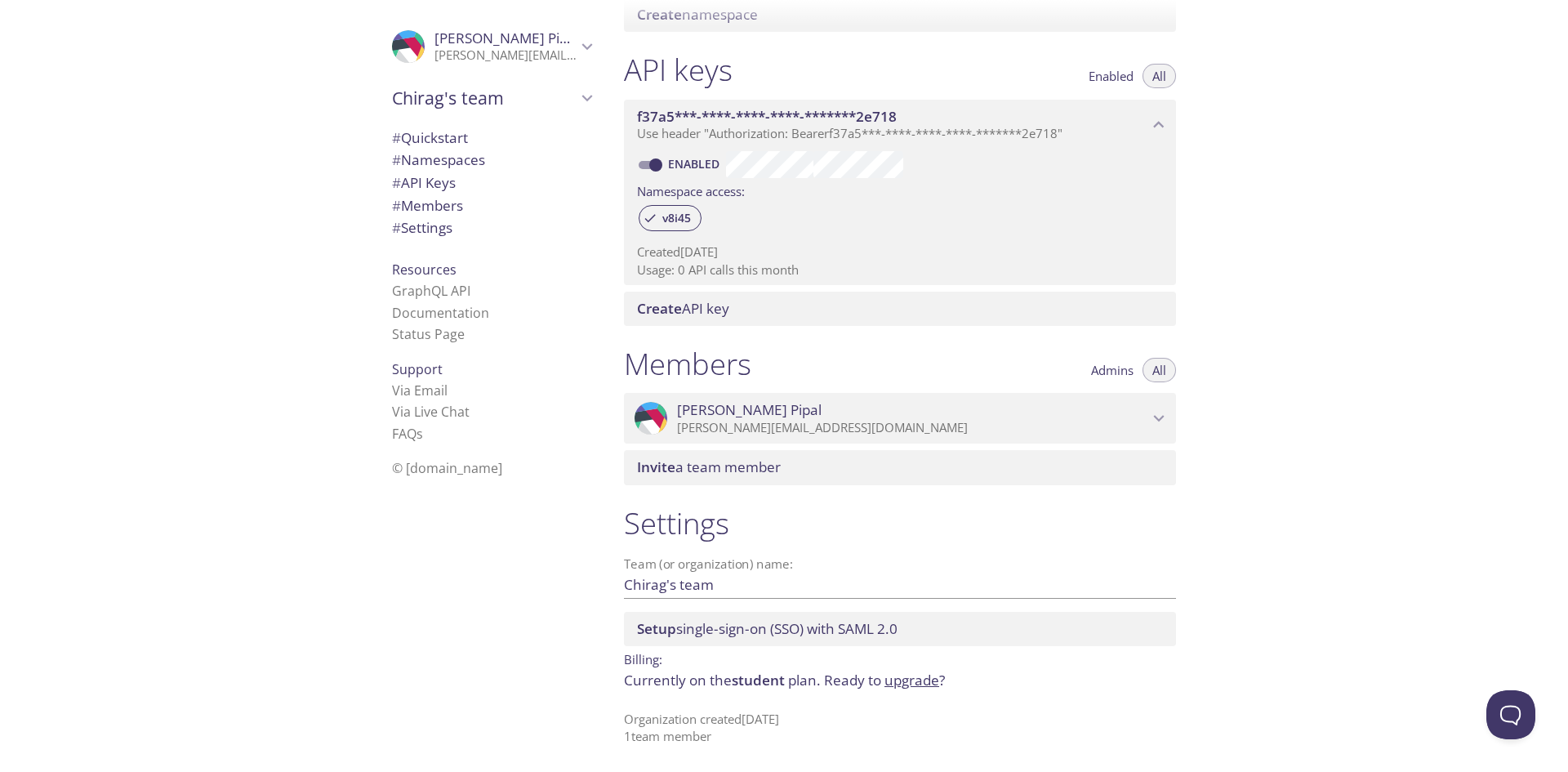
click at [1307, 343] on div "Quickstart Send a test email to v8i45.test@inbox.testmail.app and then click he…" at bounding box center [1089, 386] width 957 height 772
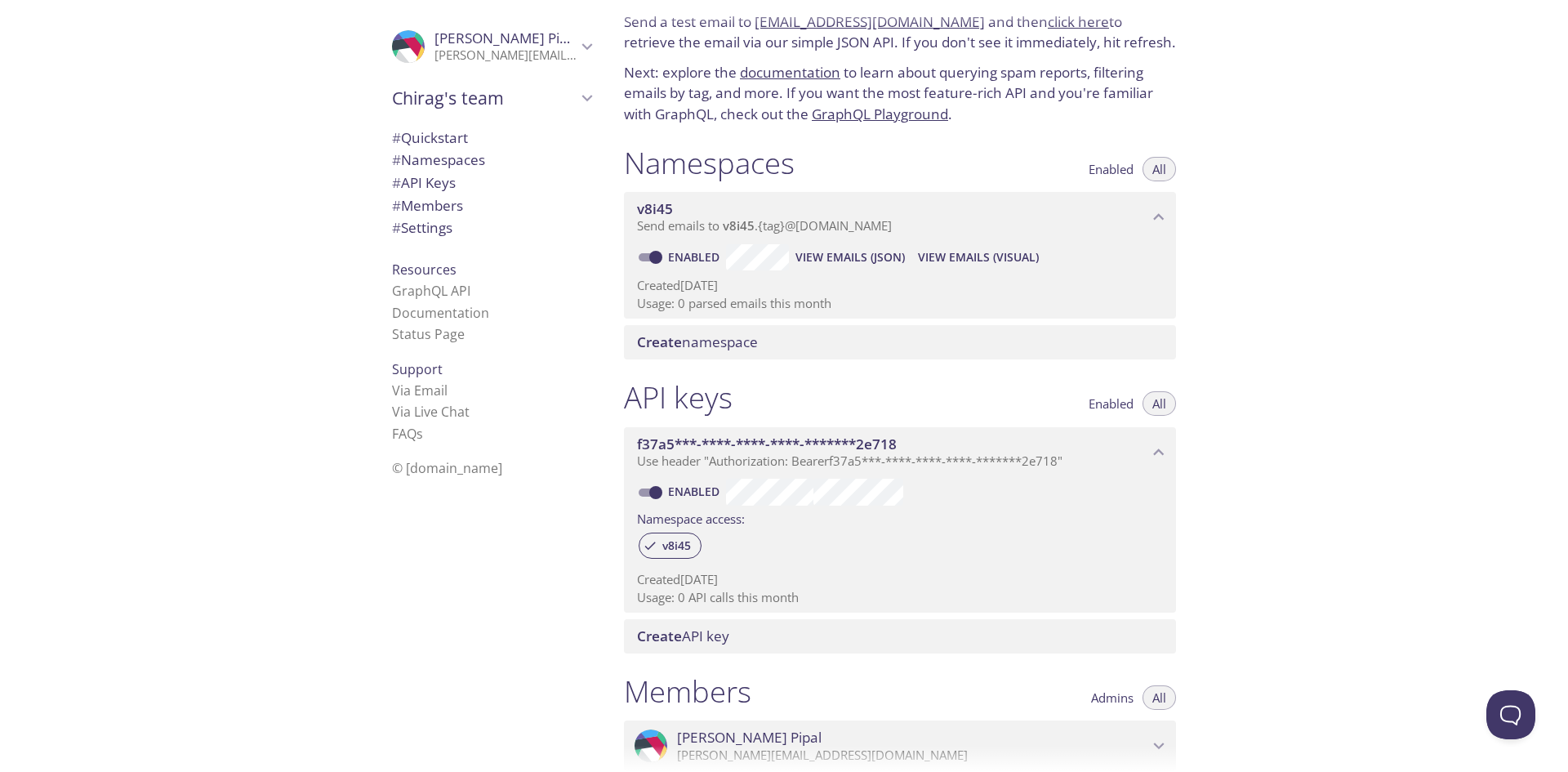
scroll to position [0, 0]
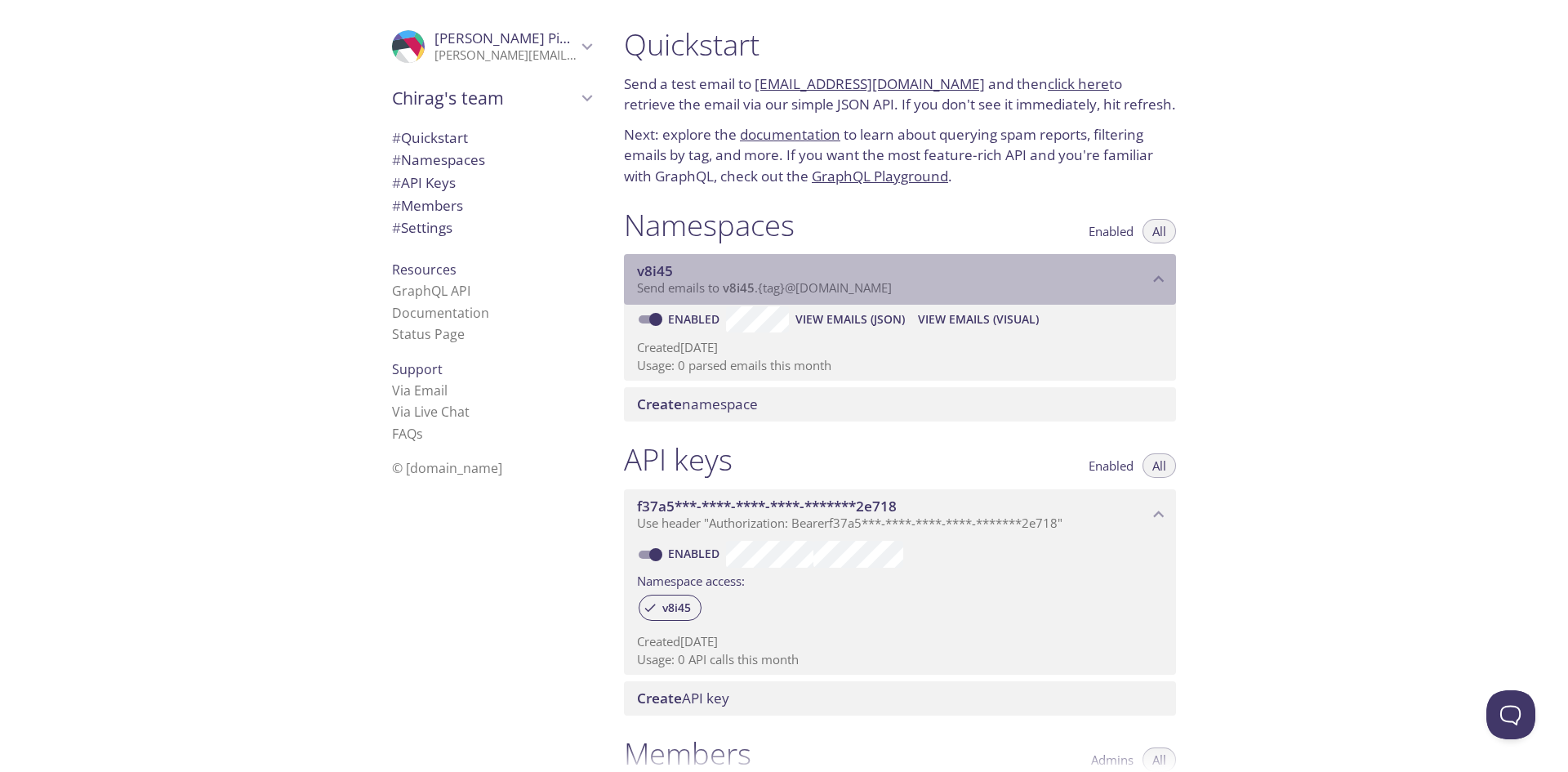
click at [902, 289] on p "Send emails to v8i45 . {tag} @inbox.testmail.app" at bounding box center [893, 288] width 511 height 16
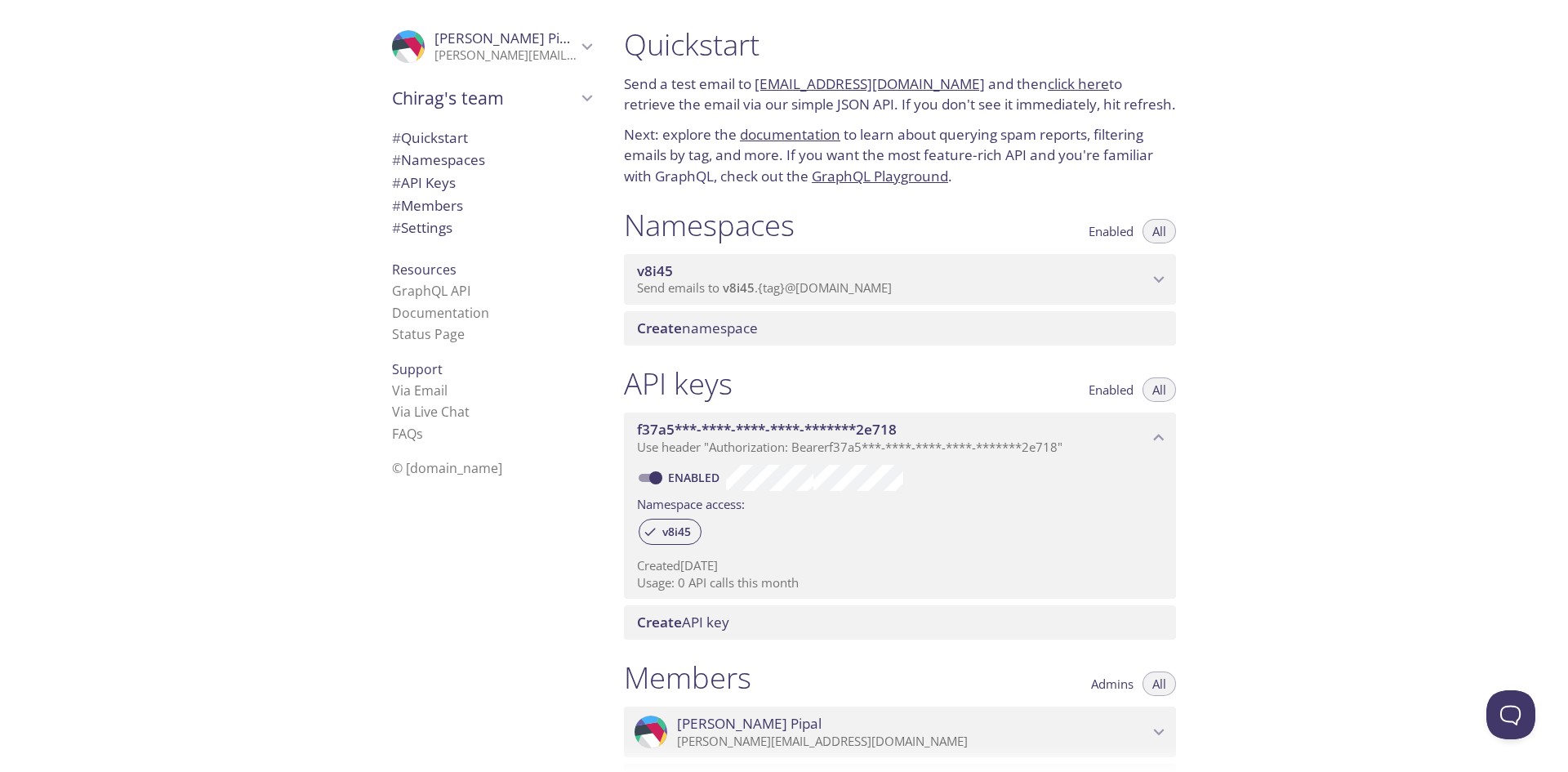
click at [1321, 137] on div "Quickstart Send a test email to v8i45.test@inbox.testmail.app and then click he…" at bounding box center [1089, 386] width 957 height 772
